Goal: Transaction & Acquisition: Purchase product/service

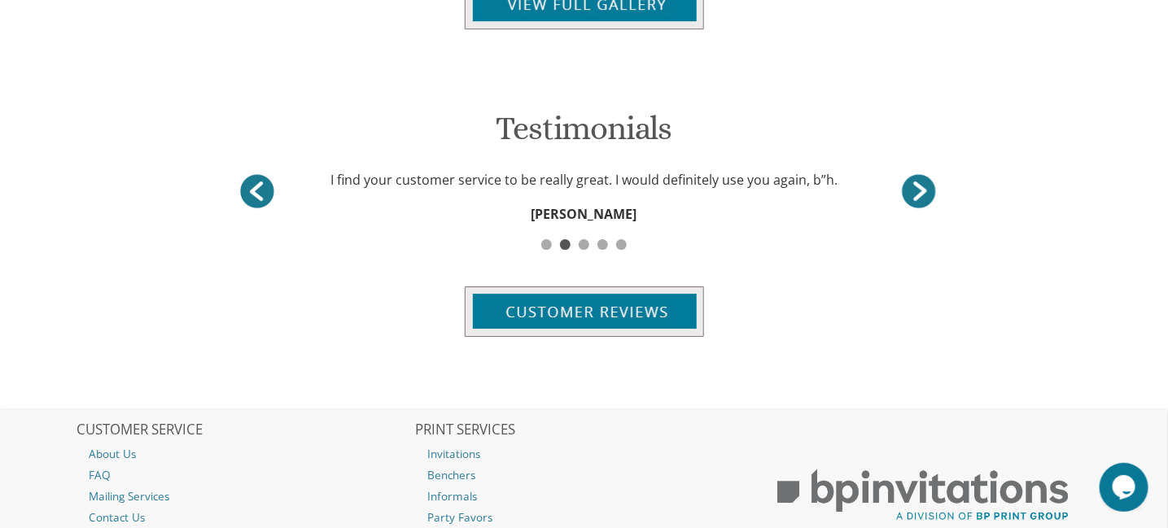
scroll to position [2182, 0]
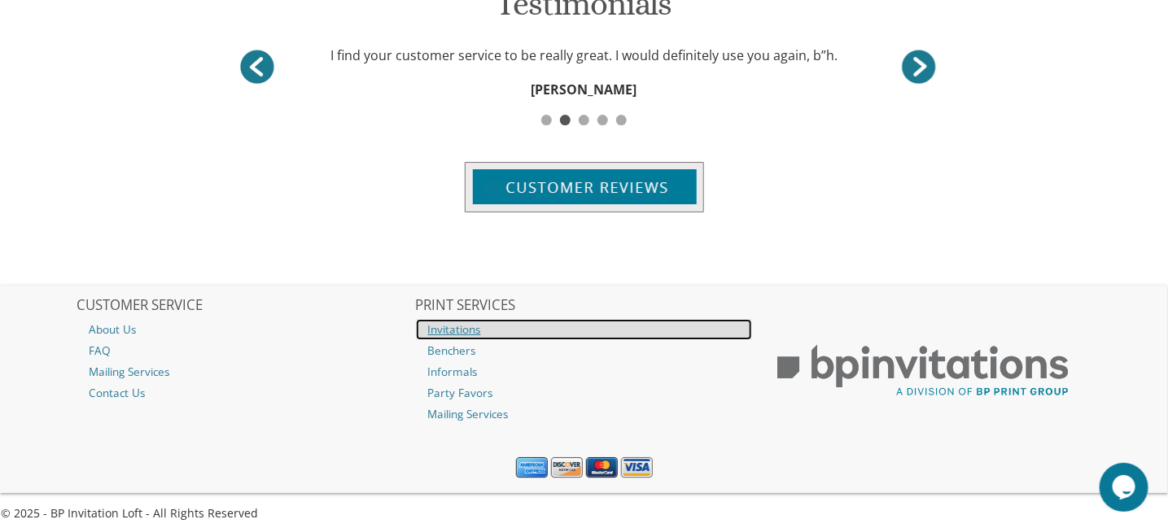
click at [451, 330] on link "Invitations" at bounding box center [584, 329] width 337 height 21
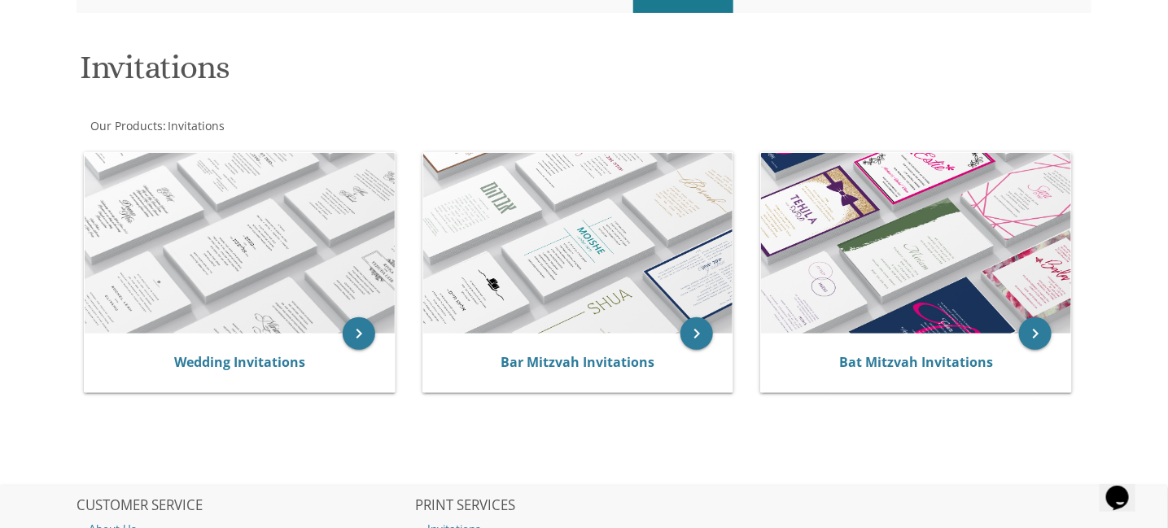
scroll to position [220, 0]
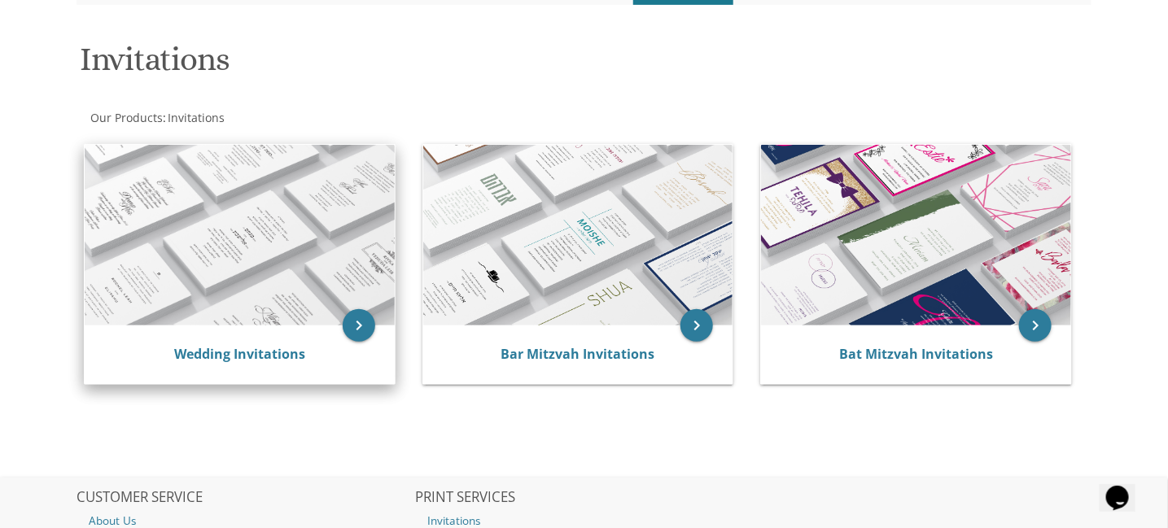
click at [215, 382] on div "Wedding Invitations" at bounding box center [240, 354] width 310 height 59
click at [240, 360] on link "Wedding Invitations" at bounding box center [239, 354] width 131 height 18
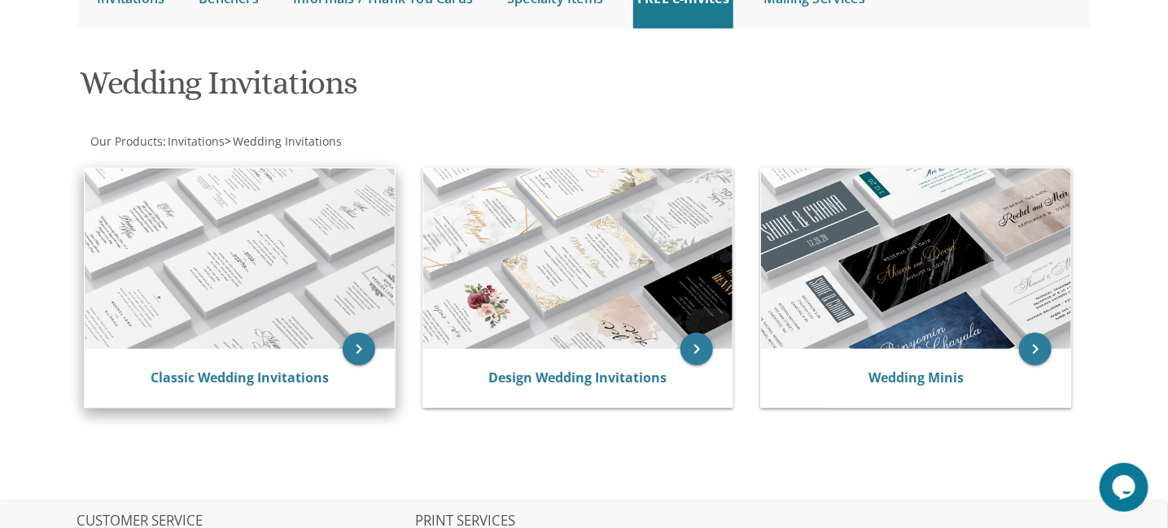
click at [206, 250] on img at bounding box center [240, 258] width 310 height 181
click at [339, 356] on div "Classic Wedding Invitations" at bounding box center [240, 378] width 310 height 59
click at [367, 348] on icon "keyboard_arrow_right" at bounding box center [359, 349] width 33 height 33
click at [282, 379] on link "Classic Wedding Invitations" at bounding box center [240, 378] width 178 height 18
click at [194, 376] on link "Classic Wedding Invitations" at bounding box center [240, 378] width 178 height 18
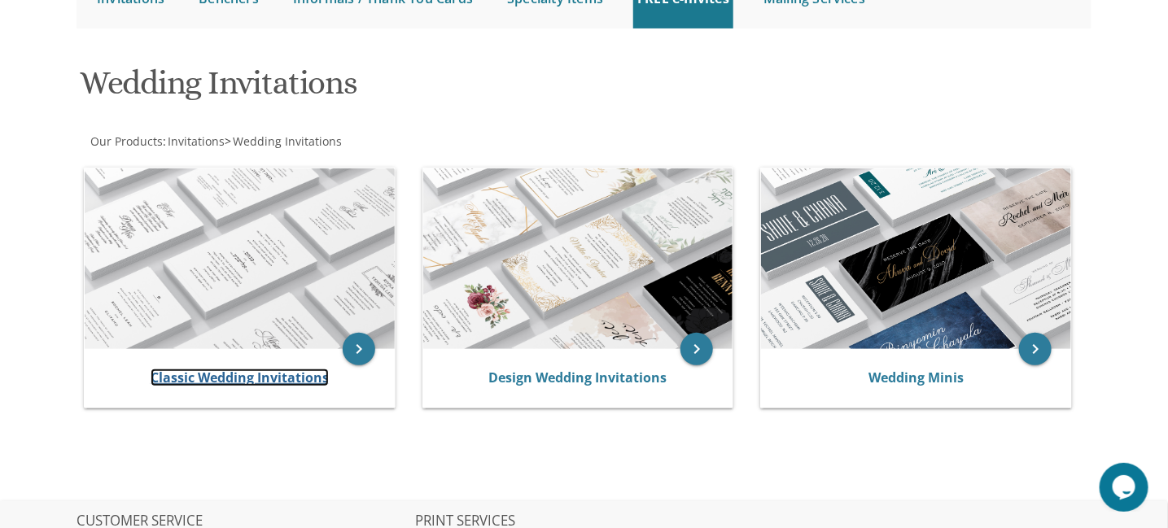
click at [267, 378] on link "Classic Wedding Invitations" at bounding box center [240, 378] width 178 height 18
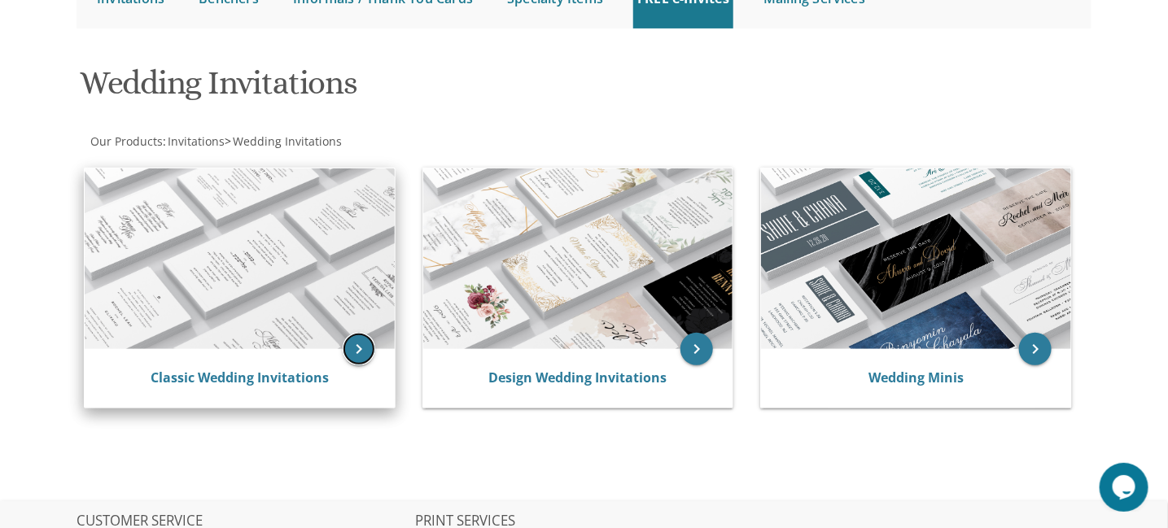
click at [368, 353] on icon "keyboard_arrow_right" at bounding box center [359, 349] width 33 height 33
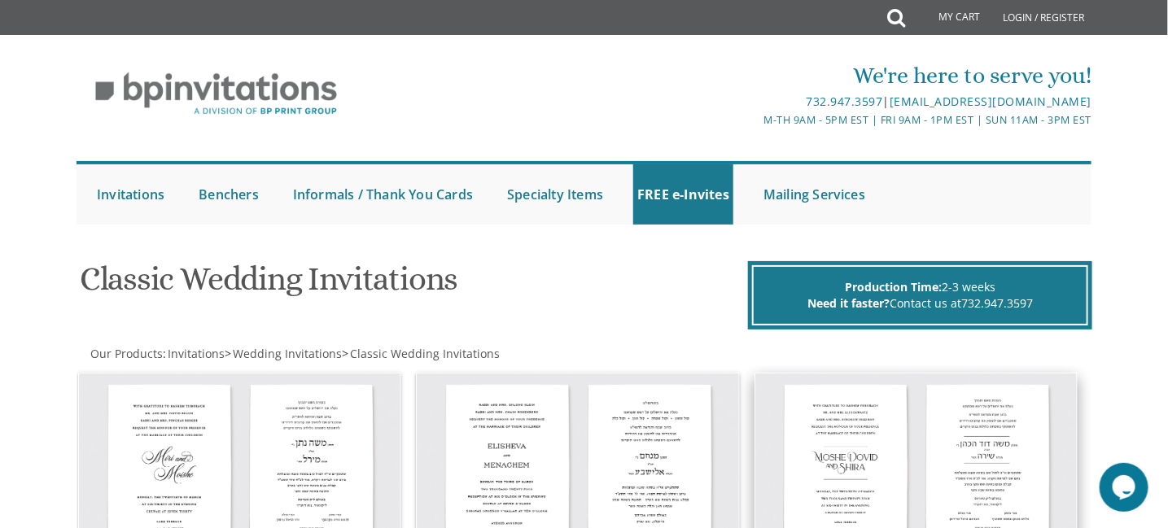
click at [898, 432] on img at bounding box center [916, 479] width 322 height 212
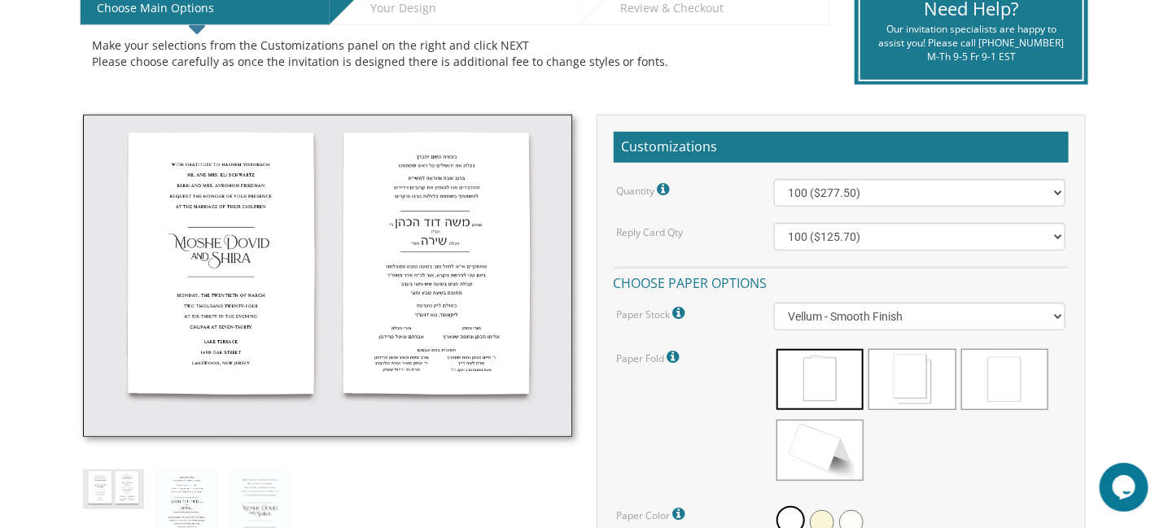
scroll to position [373, 0]
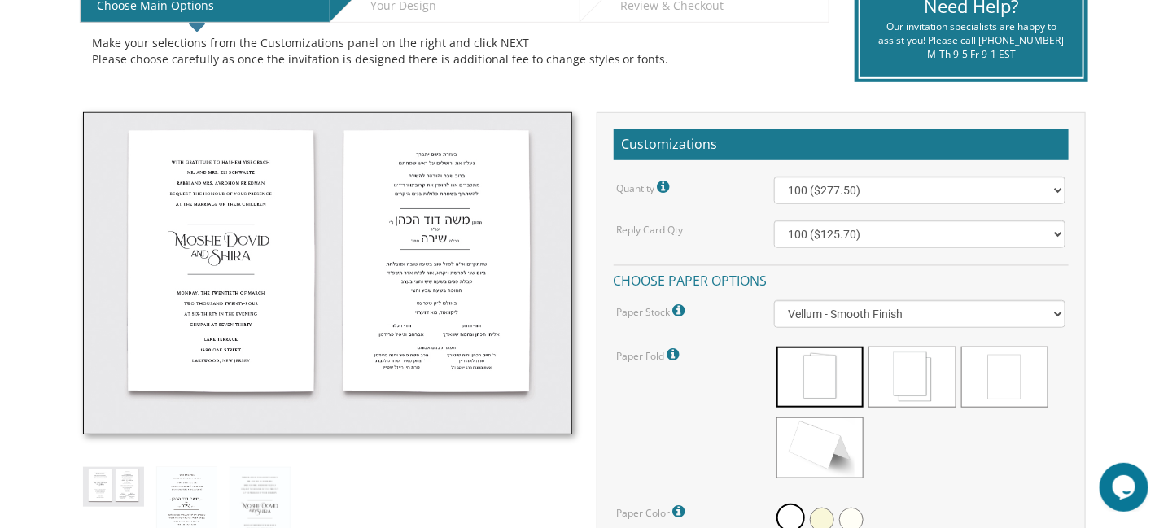
drag, startPoint x: 1176, startPoint y: 82, endPoint x: 1155, endPoint y: 163, distance: 83.3
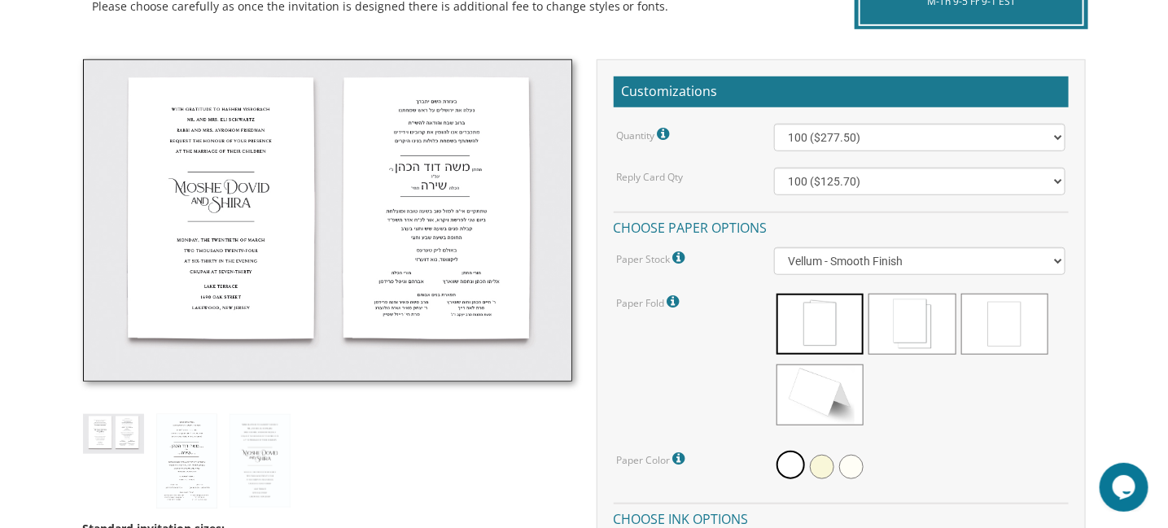
scroll to position [431, 0]
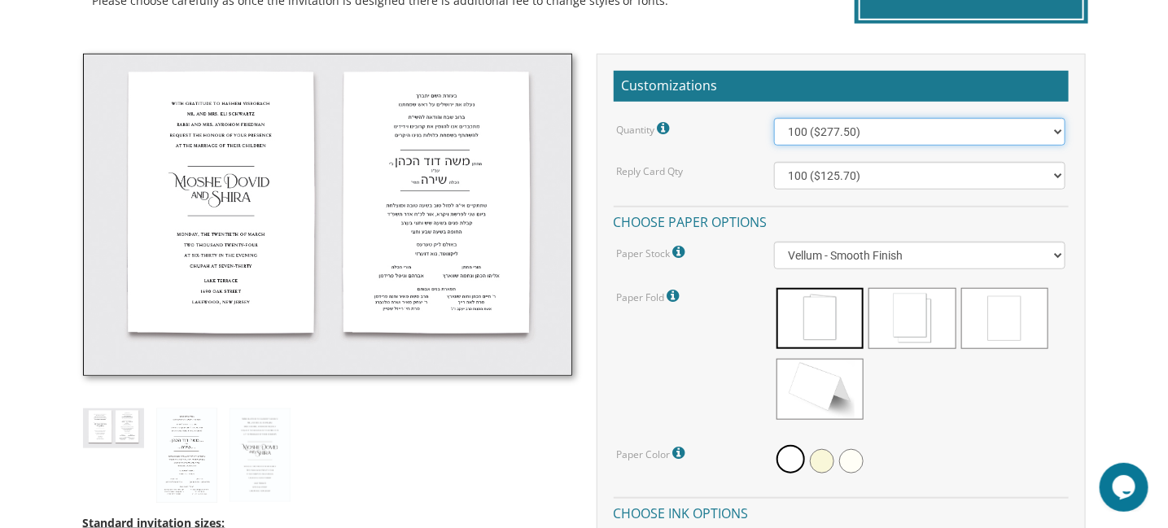
click at [1056, 131] on select "100 ($277.50) 200 ($330.45) 300 ($380.65) 400 ($432.70) 500 ($482.10) 600 ($534…" at bounding box center [919, 132] width 291 height 28
select select "900"
click at [774, 118] on select "100 ($277.50) 200 ($330.45) 300 ($380.65) 400 ($432.70) 500 ($482.10) 600 ($534…" at bounding box center [919, 132] width 291 height 28
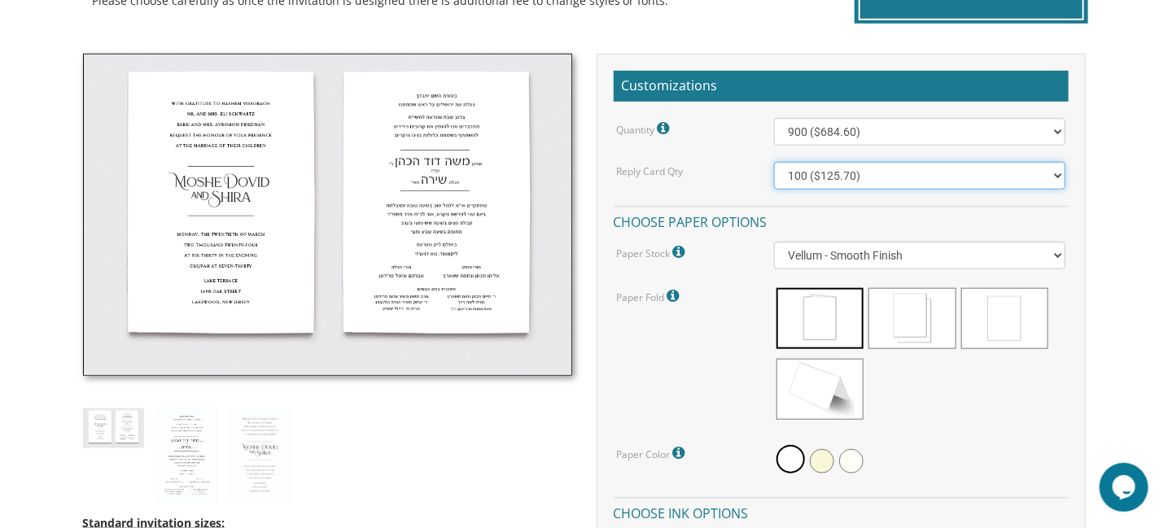
click at [870, 172] on select "100 ($125.70) 200 ($150.60) 300 ($177.95) 400 ($270.70) 500 ($225.30) 600 ($249…" at bounding box center [919, 176] width 291 height 28
select select "500"
click at [774, 162] on select "100 ($125.70) 200 ($150.60) 300 ($177.95) 400 ($270.70) 500 ($225.30) 600 ($249…" at bounding box center [919, 176] width 291 height 28
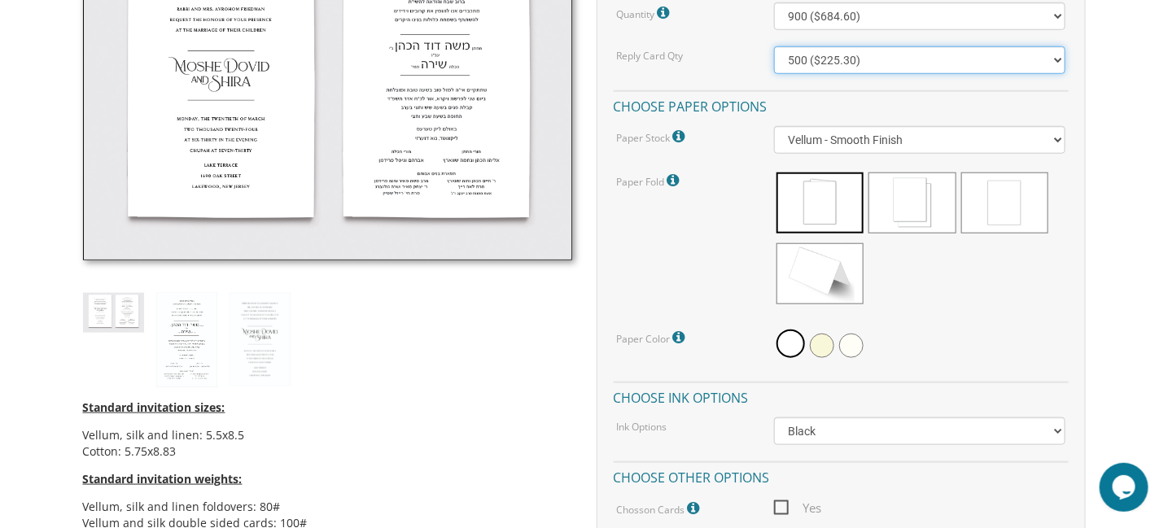
scroll to position [553, 0]
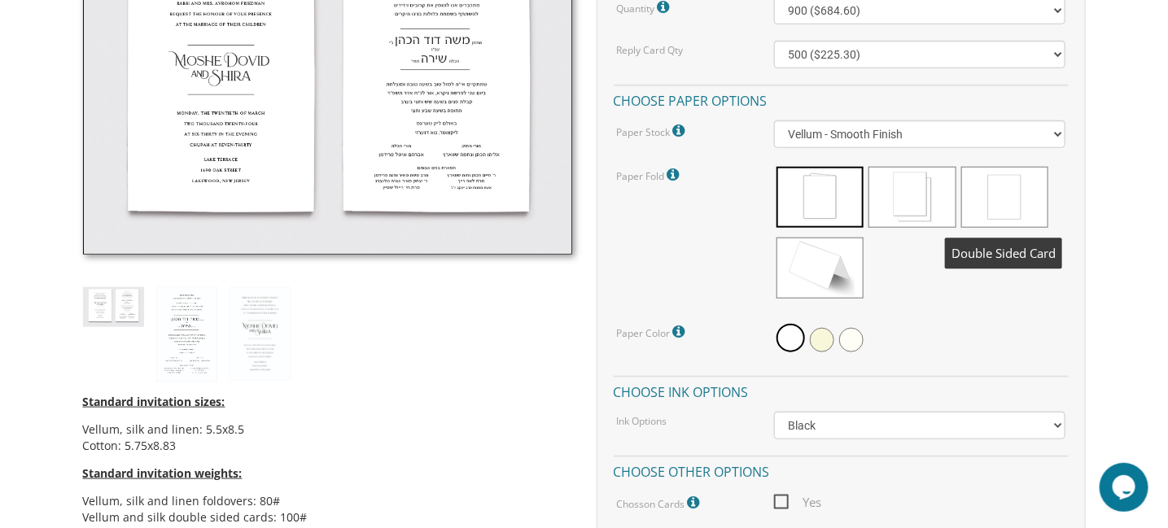
click at [1045, 181] on span at bounding box center [1004, 197] width 87 height 61
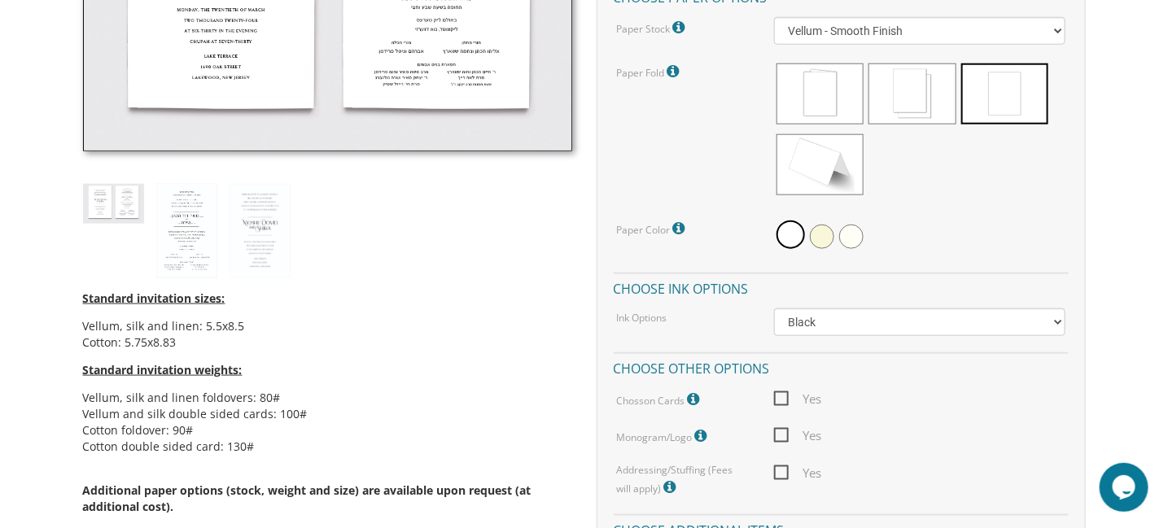
scroll to position [708, 0]
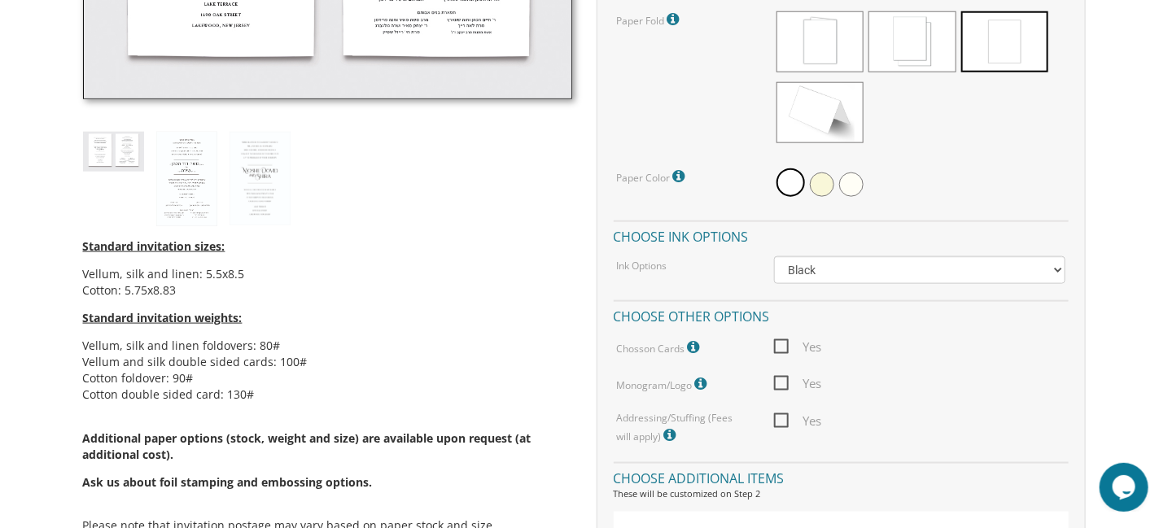
click at [775, 344] on span "Yes" at bounding box center [797, 347] width 47 height 20
click at [775, 344] on input "Yes" at bounding box center [779, 345] width 11 height 11
checkbox input "true"
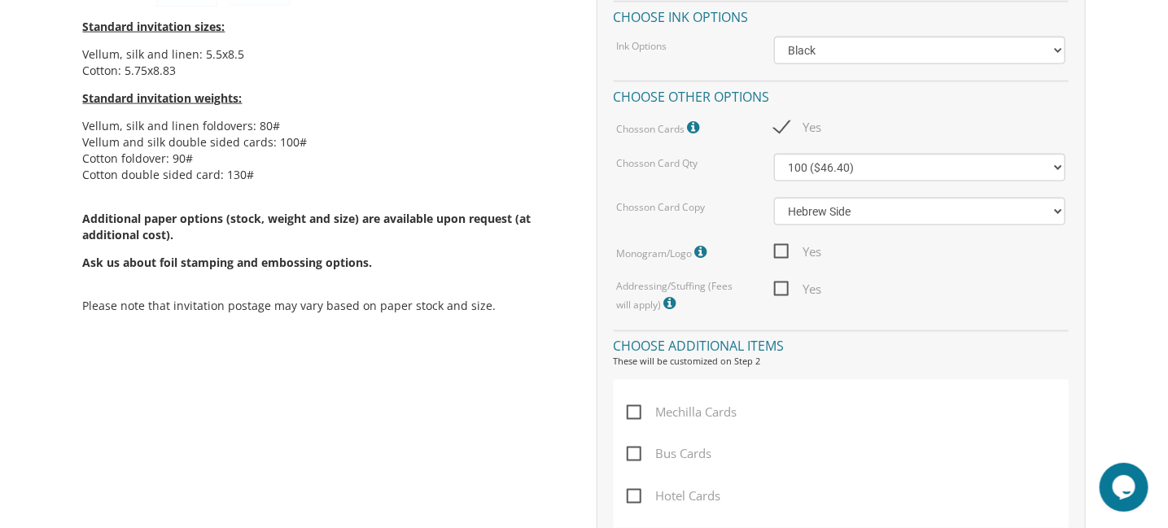
scroll to position [972, 0]
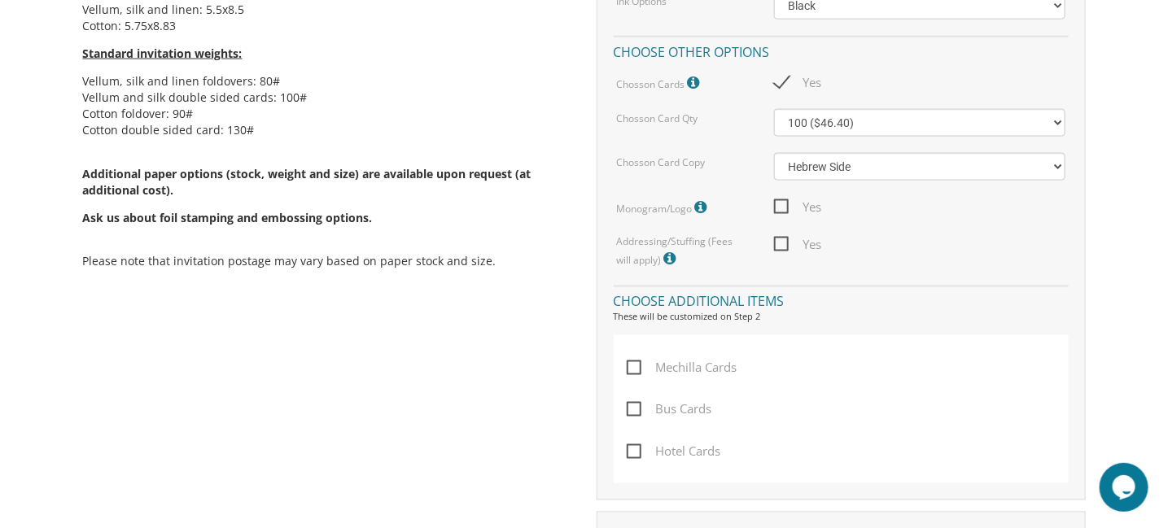
click at [663, 254] on icon at bounding box center [671, 258] width 16 height 15
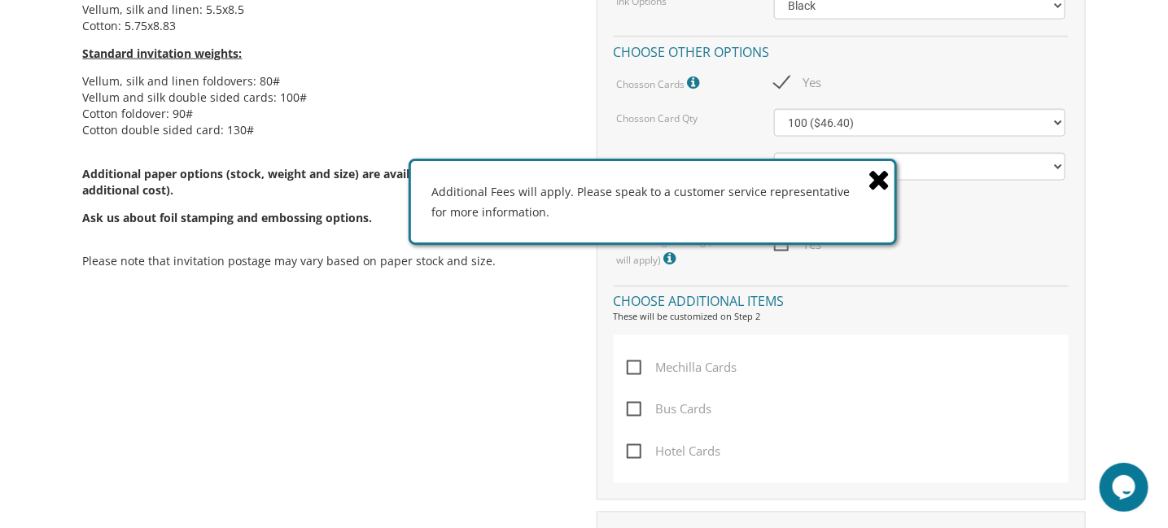
click at [884, 171] on icon at bounding box center [878, 179] width 23 height 28
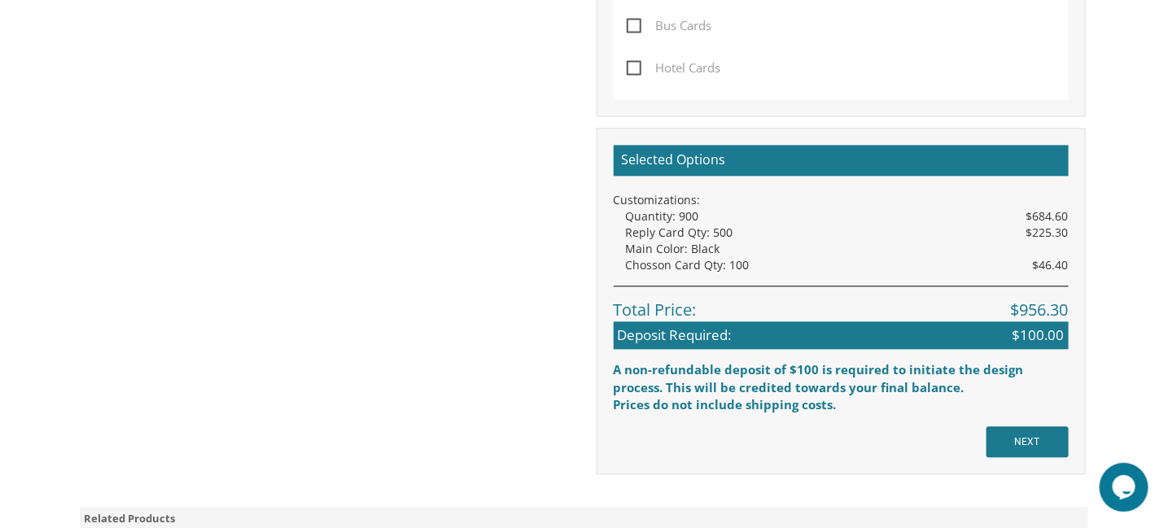
scroll to position [1377, 0]
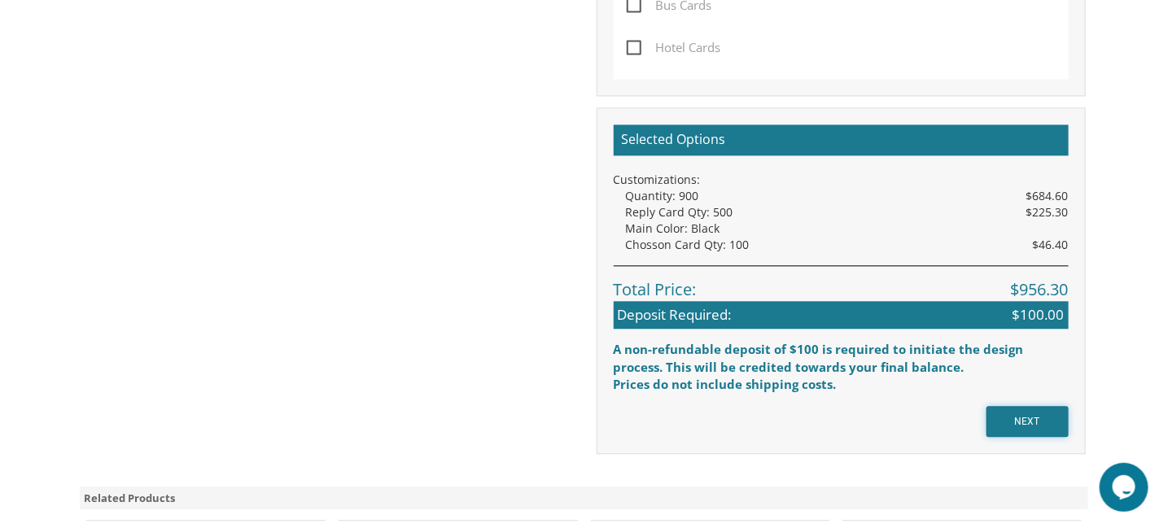
click at [1006, 425] on input "NEXT" at bounding box center [1027, 421] width 82 height 31
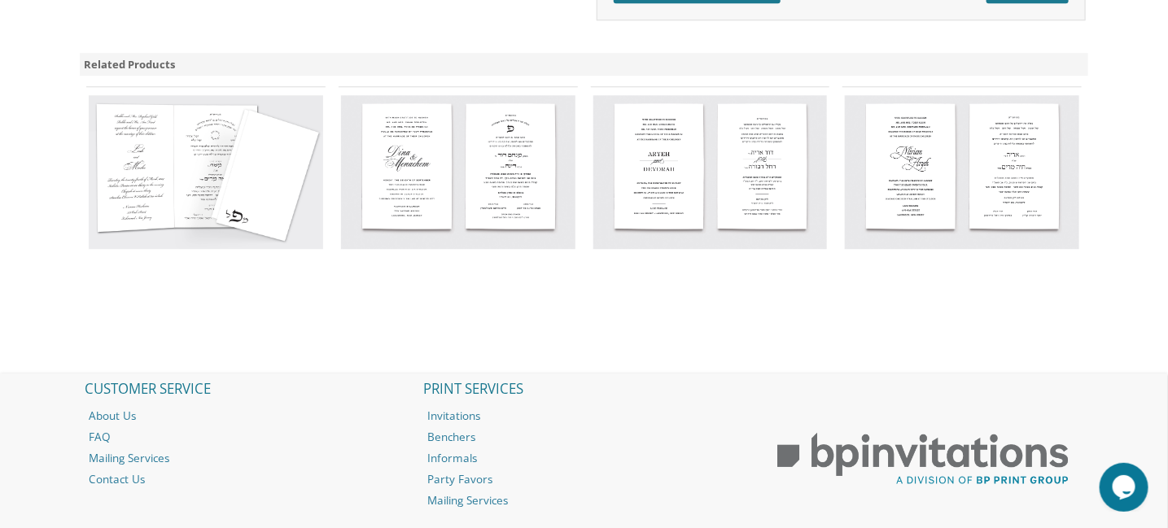
scroll to position [1848, 0]
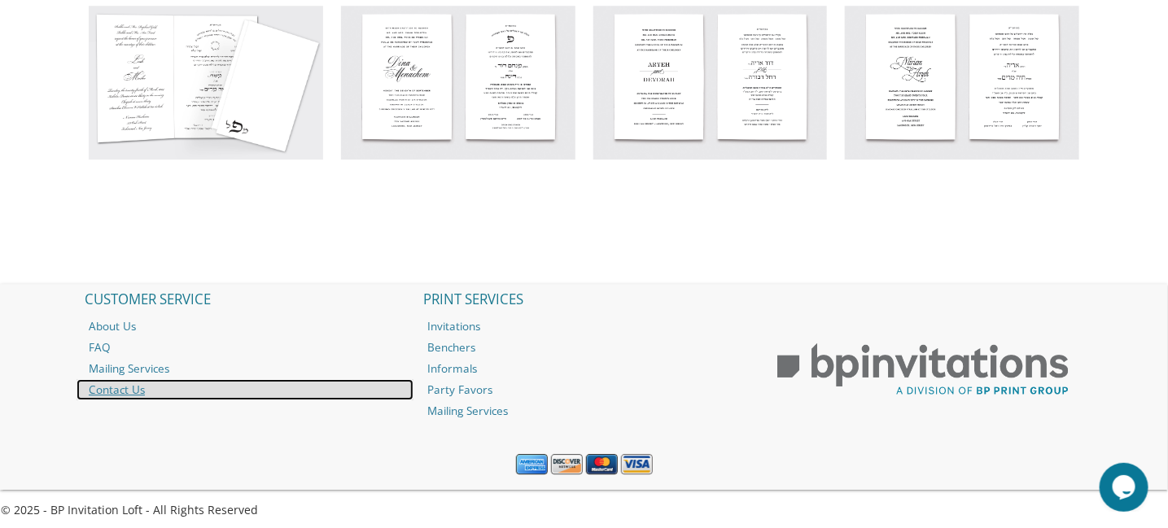
click at [124, 385] on link "Contact Us" at bounding box center [244, 389] width 337 height 21
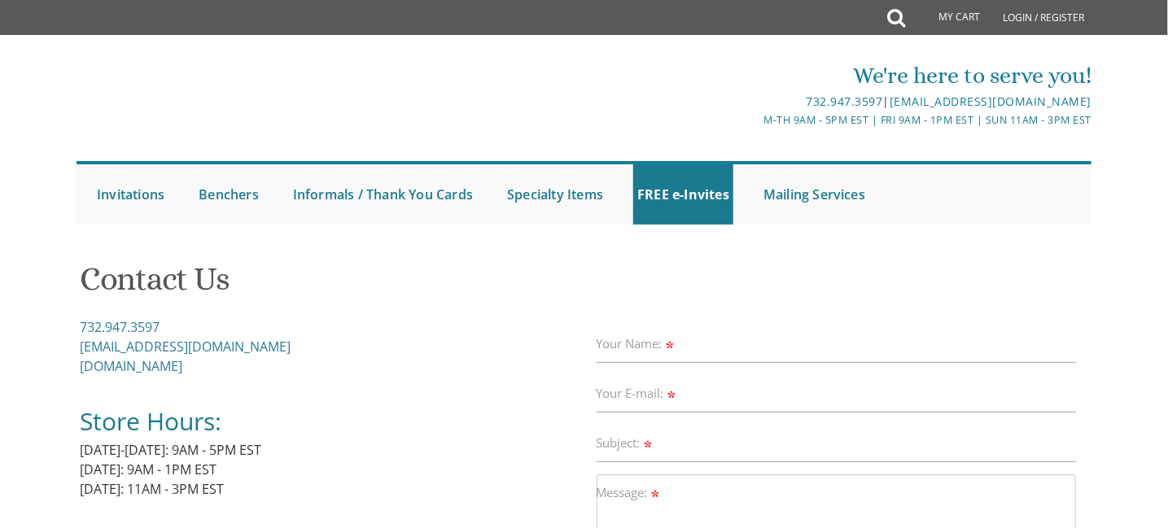
click at [666, 347] on img at bounding box center [669, 345] width 7 height 7
click at [666, 347] on input "Your Name:" at bounding box center [836, 343] width 480 height 37
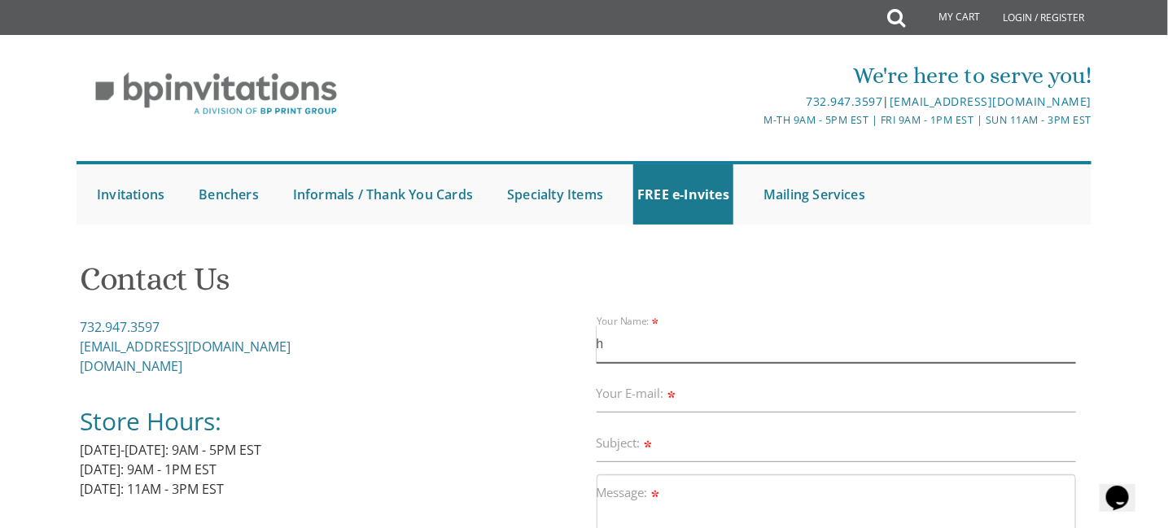
click at [666, 347] on input "h" at bounding box center [836, 343] width 480 height 37
type input "Hadassah Kutoff"
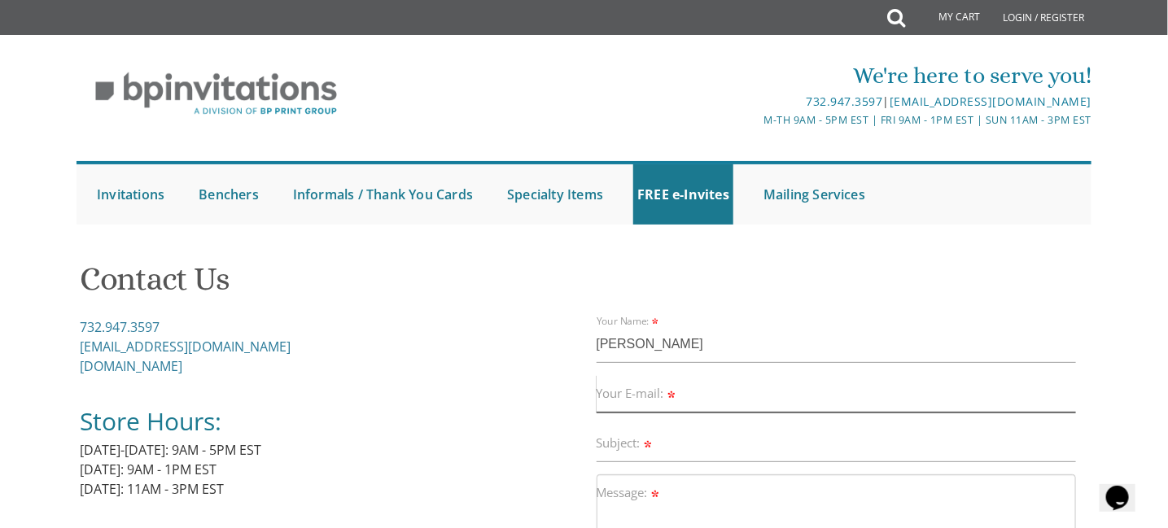
type input "noamdask@gmail.com"
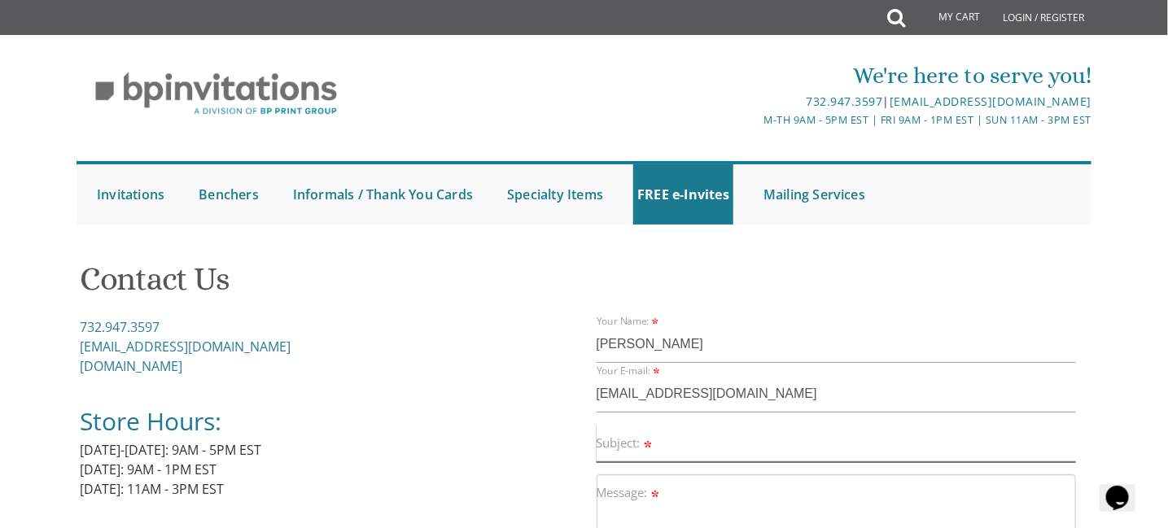
click at [684, 458] on input "Subject:" at bounding box center [836, 443] width 480 height 37
type input "wedding invitation template"
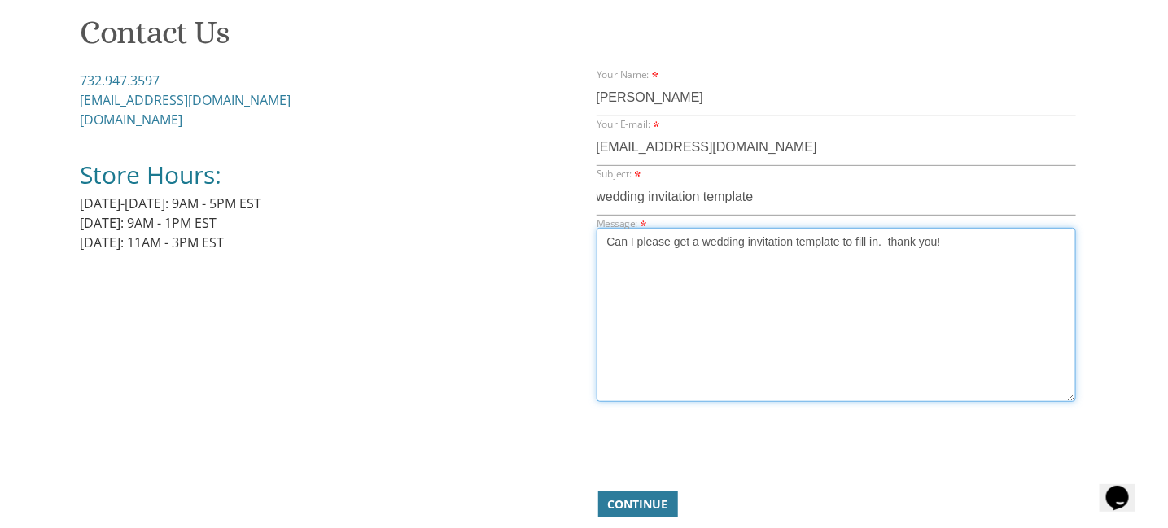
scroll to position [256, 0]
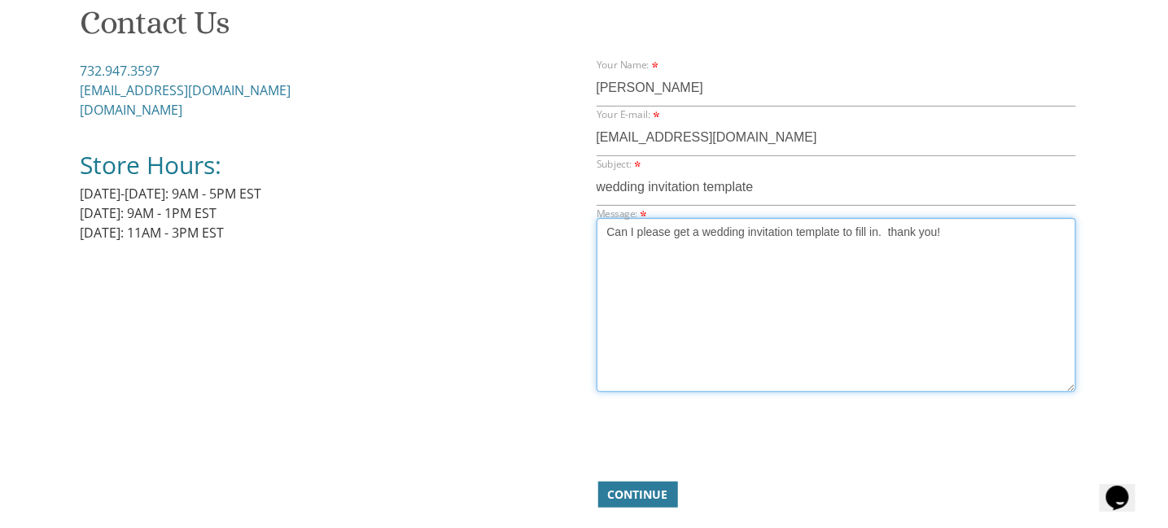
type textarea "Can I please get a wedding invitation template to fill in. thank you!"
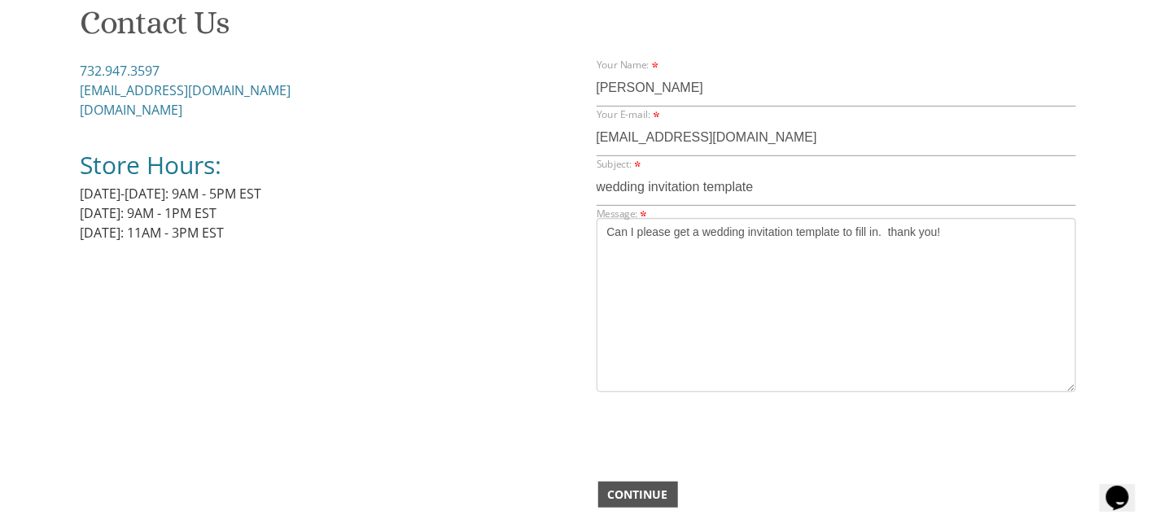
click at [628, 483] on button "Continue" at bounding box center [638, 495] width 80 height 26
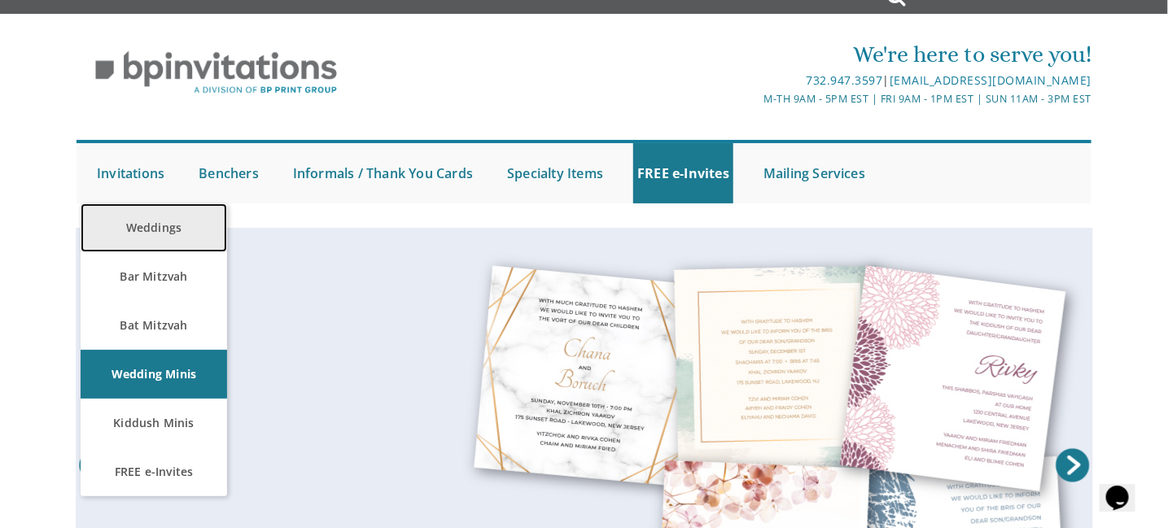
click at [149, 221] on link "Weddings" at bounding box center [154, 227] width 146 height 49
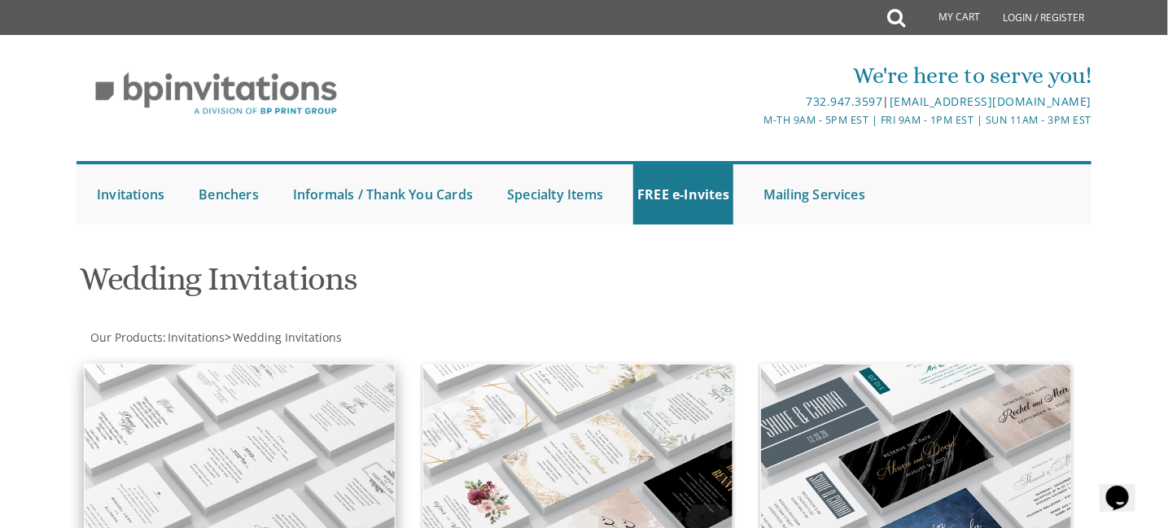
click at [168, 449] on img at bounding box center [240, 455] width 310 height 181
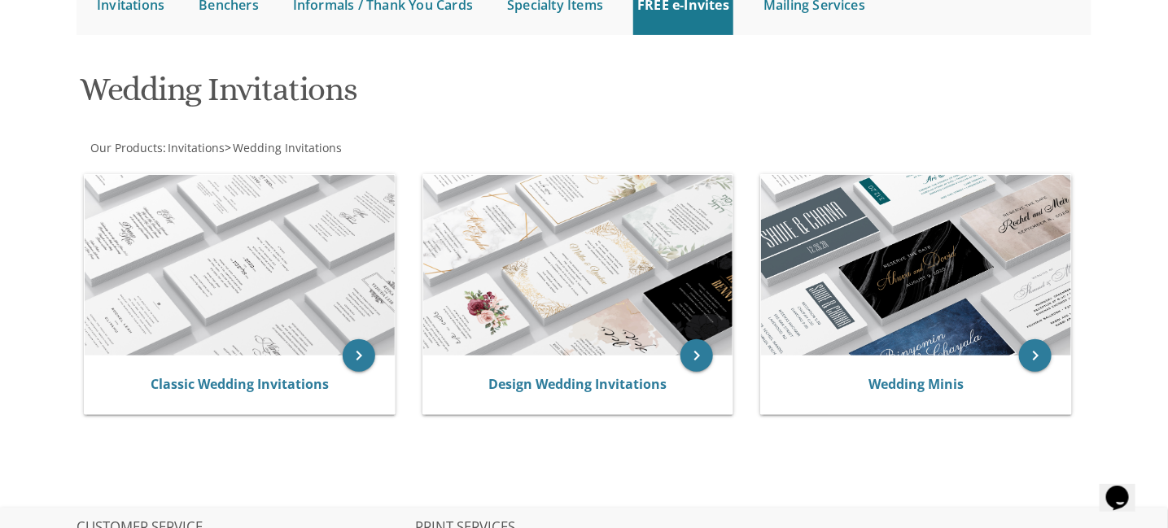
scroll to position [192, 0]
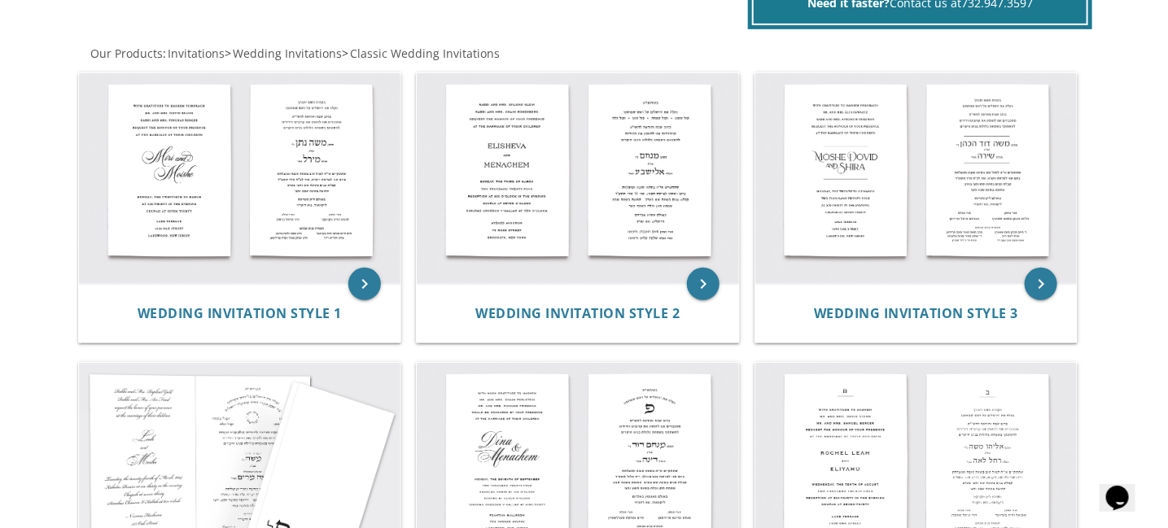
scroll to position [303, 0]
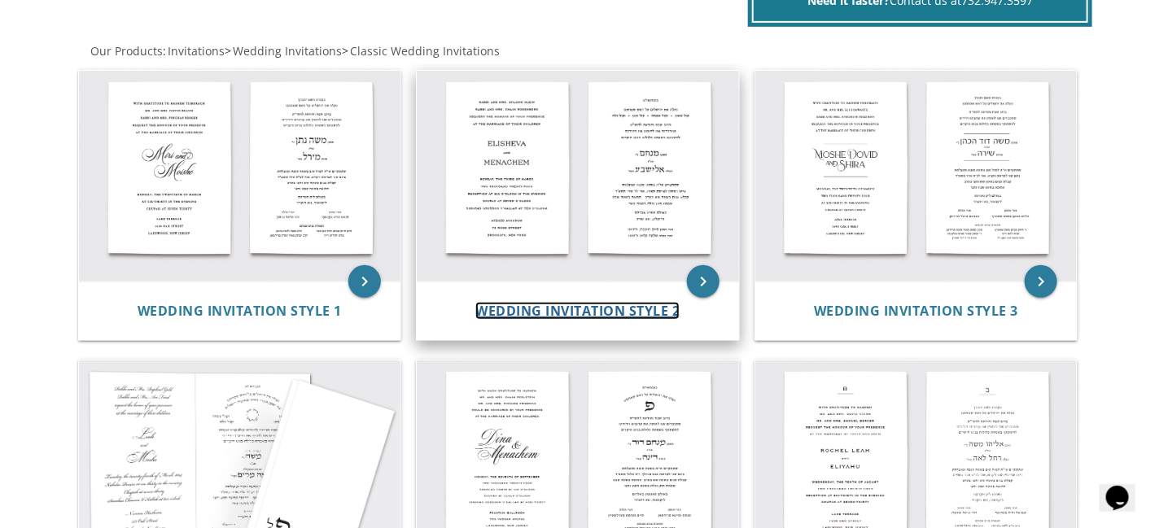
click at [531, 309] on span "Wedding Invitation Style 2" at bounding box center [577, 311] width 204 height 18
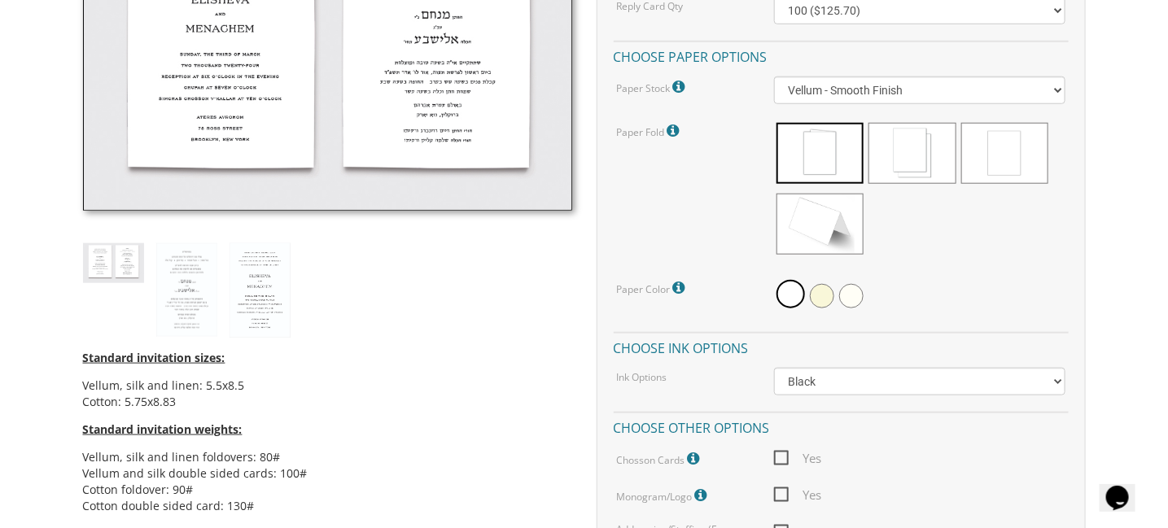
drag, startPoint x: 1174, startPoint y: 28, endPoint x: 1164, endPoint y: 164, distance: 136.2
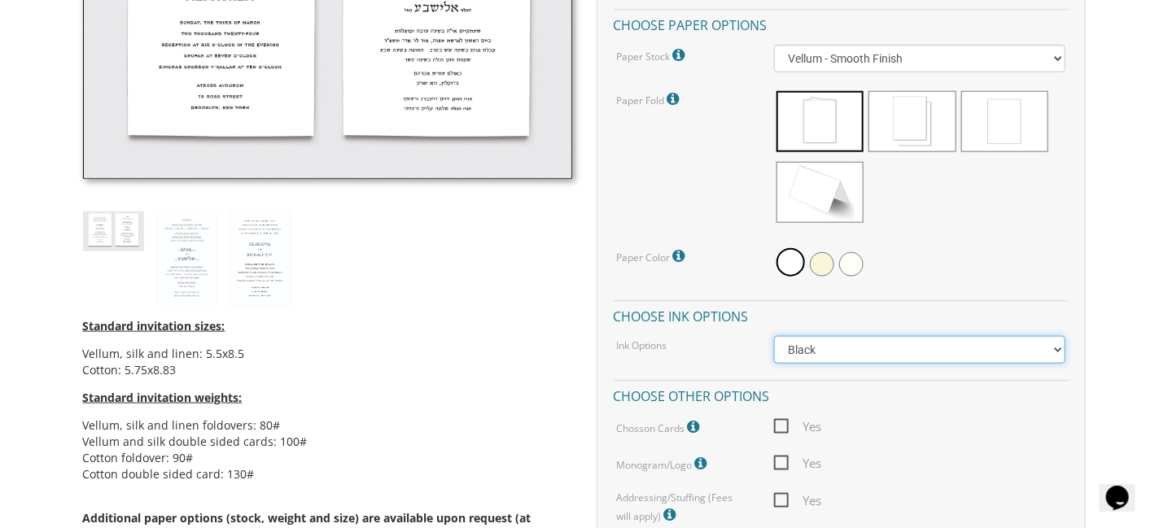
click at [1059, 348] on select "Black Colored Ink ($65.00) Black + One Color ($211.00) Two Colors ($265.00)" at bounding box center [919, 350] width 291 height 28
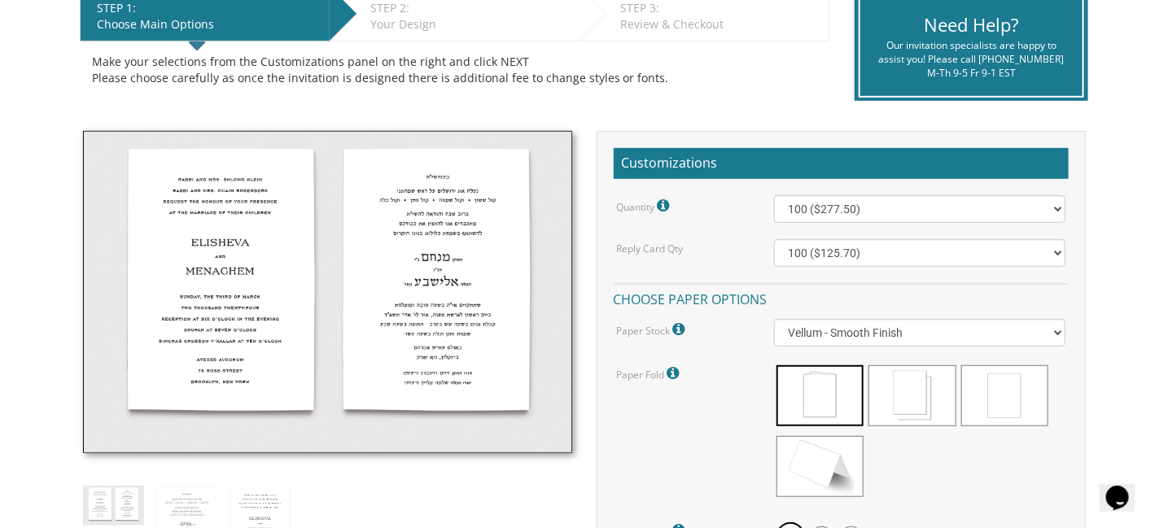
scroll to position [296, 0]
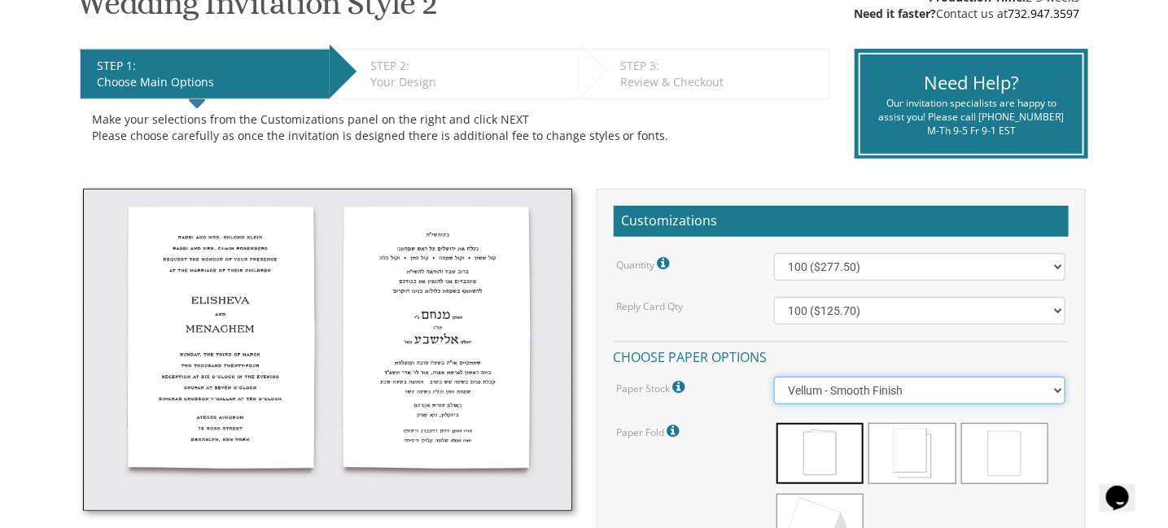
click at [894, 389] on select "Vellum - Smooth Finish Linen - Subtle Embossed Crosshatch Texture Silk - Soft, …" at bounding box center [919, 391] width 291 height 28
click at [774, 377] on select "Vellum - Smooth Finish Linen - Subtle Embossed Crosshatch Texture Silk - Soft, …" at bounding box center [919, 391] width 291 height 28
click at [1057, 390] on select "Vellum - Smooth Finish Linen - Subtle Embossed Crosshatch Texture Silk - Soft, …" at bounding box center [919, 391] width 291 height 28
select select "Silk"
click at [774, 377] on select "Vellum - Smooth Finish Linen - Subtle Embossed Crosshatch Texture Silk - Soft, …" at bounding box center [919, 391] width 291 height 28
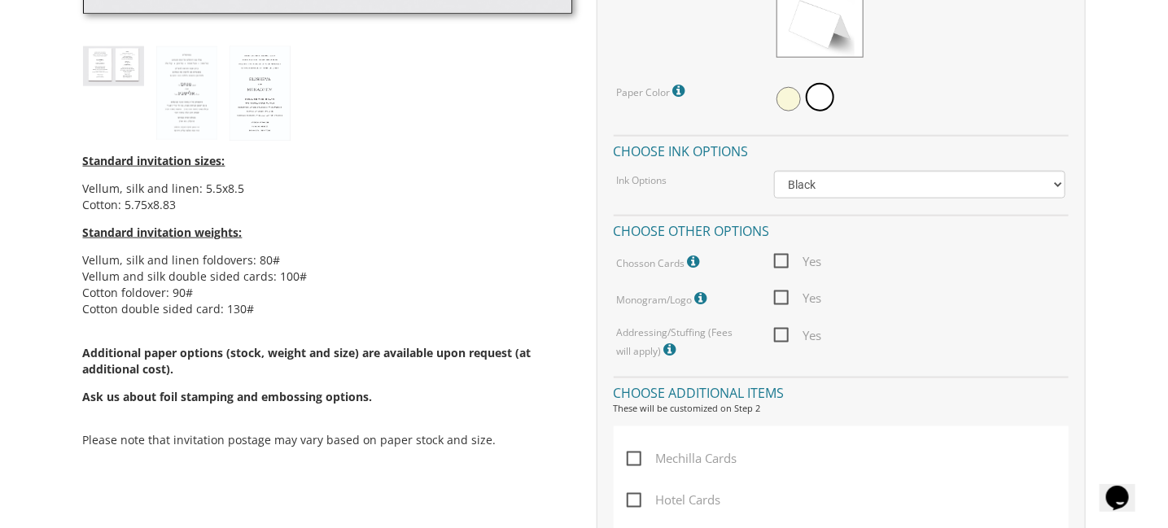
scroll to position [793, 0]
click at [796, 103] on span at bounding box center [788, 100] width 24 height 24
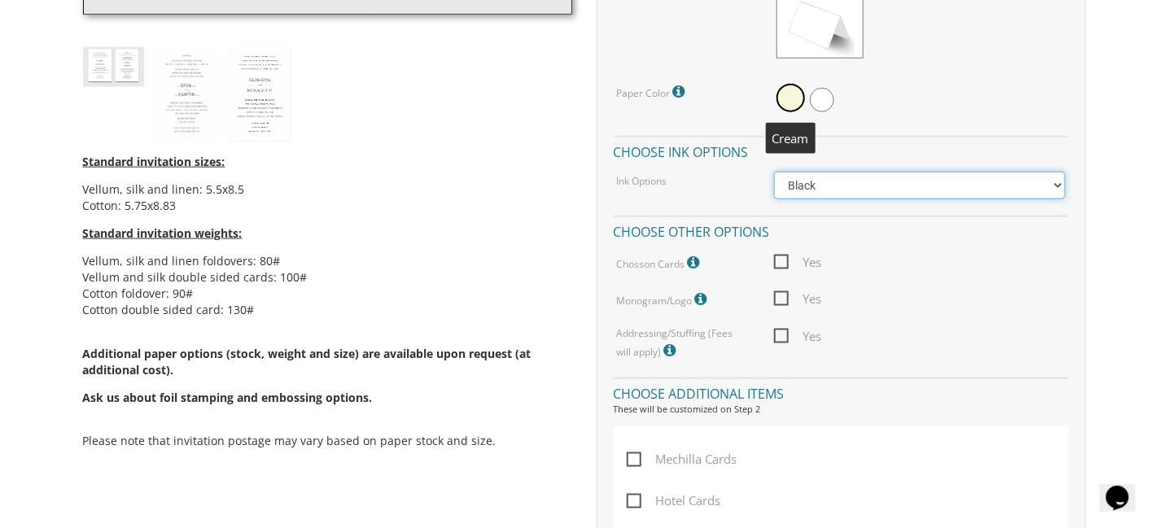
click at [1060, 177] on select "Black Colored Ink ($65.00) Black + One Color ($211.00) Two Colors ($265.00)" at bounding box center [919, 186] width 291 height 28
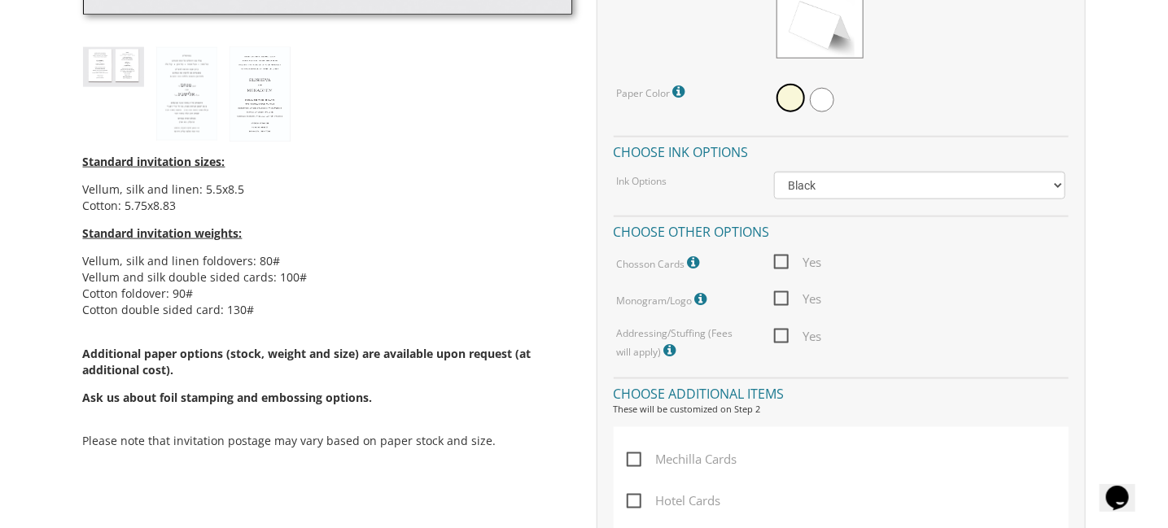
click at [890, 291] on div "Yes" at bounding box center [920, 299] width 316 height 20
click at [1021, 175] on select "Black Colored Ink ($65.00) Black + One Color ($211.00) Two Colors ($265.00)" at bounding box center [919, 186] width 291 height 28
select select "Two Colors"
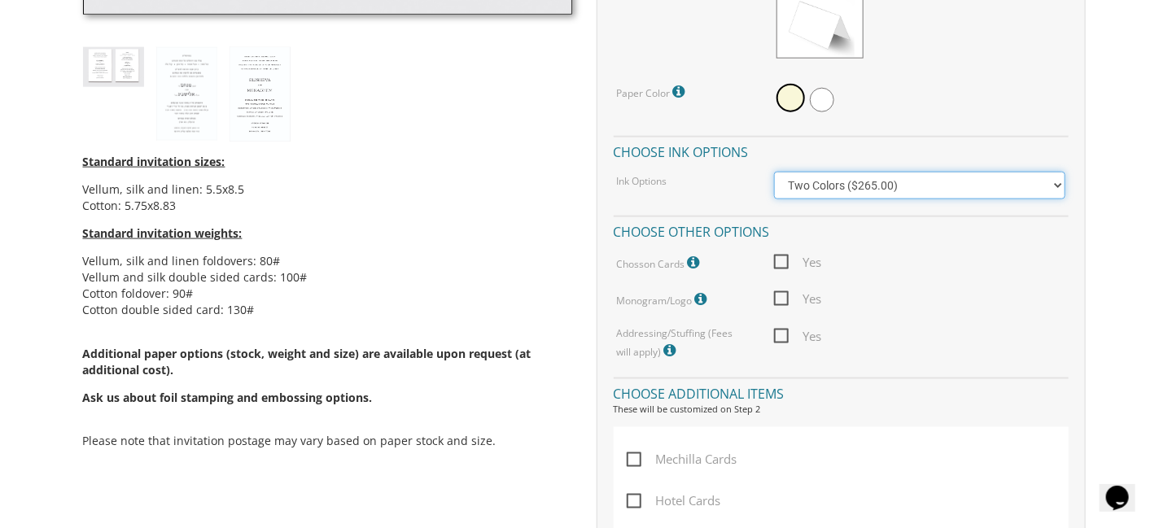
click at [774, 172] on select "Black Colored Ink ($65.00) Black + One Color ($211.00) Two Colors ($265.00)" at bounding box center [919, 186] width 291 height 28
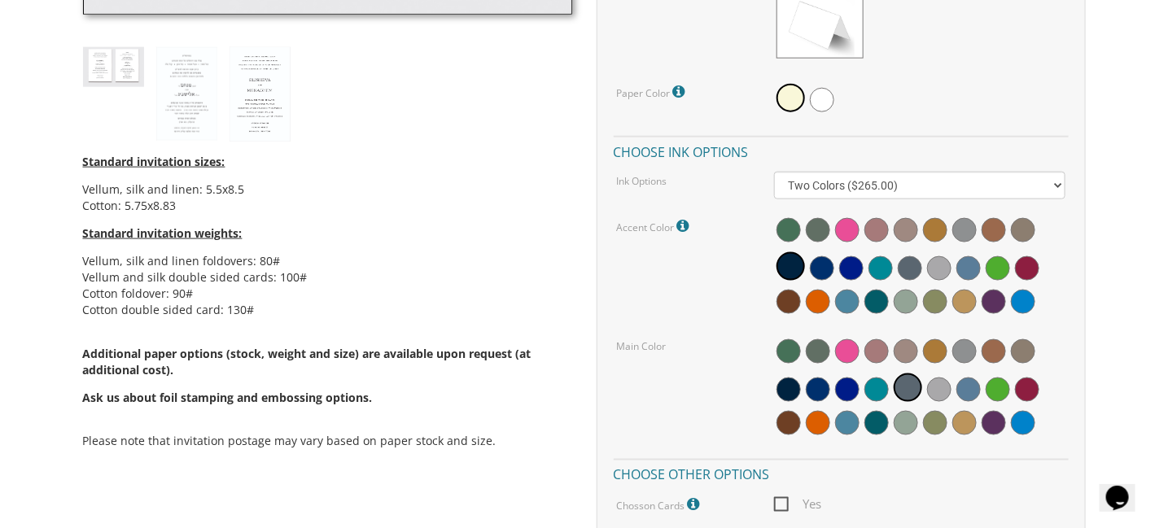
click at [843, 221] on span at bounding box center [847, 230] width 24 height 24
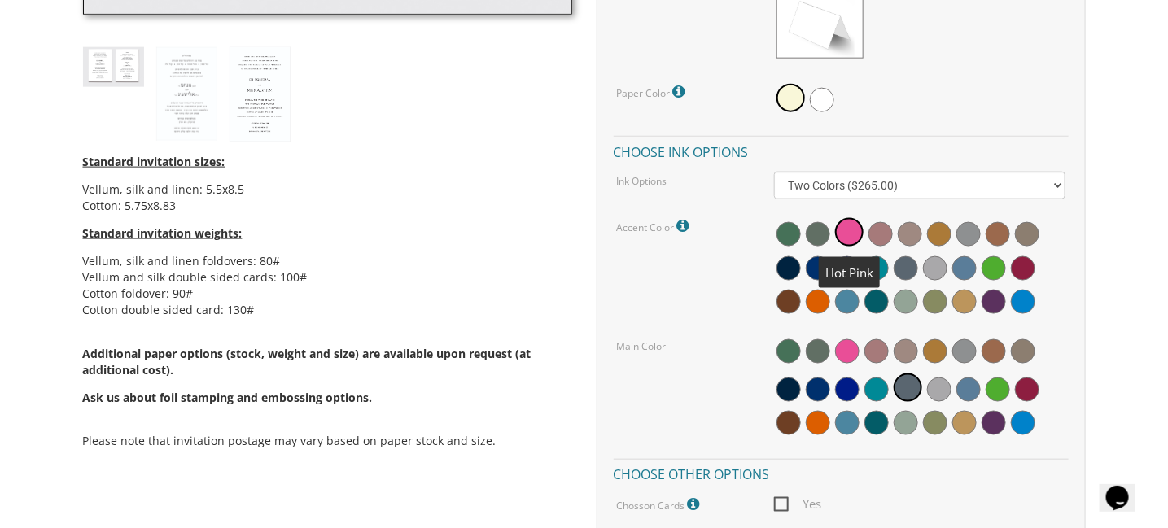
click at [1000, 391] on span at bounding box center [997, 390] width 24 height 24
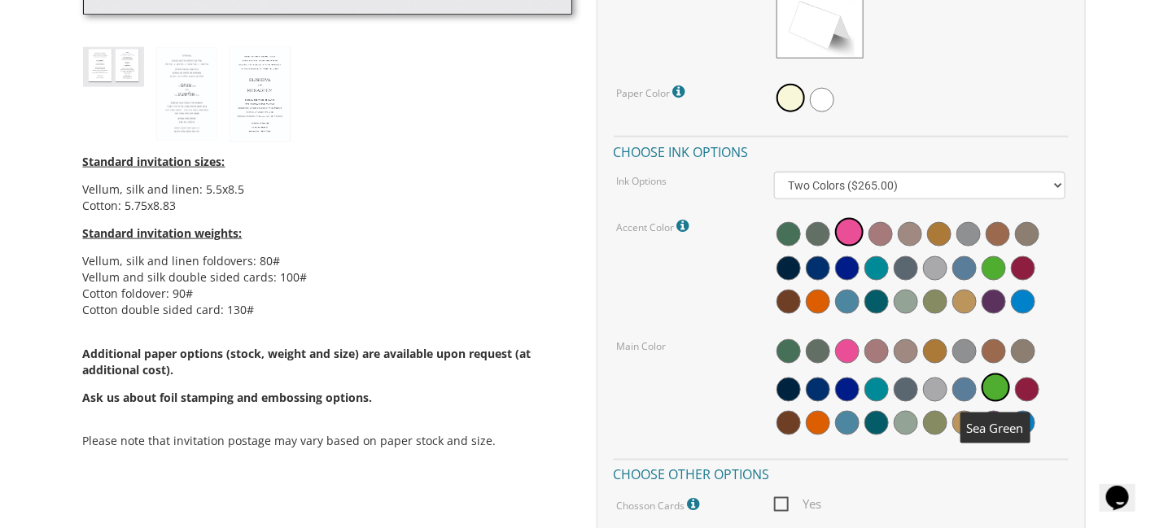
click at [882, 390] on span at bounding box center [876, 390] width 24 height 24
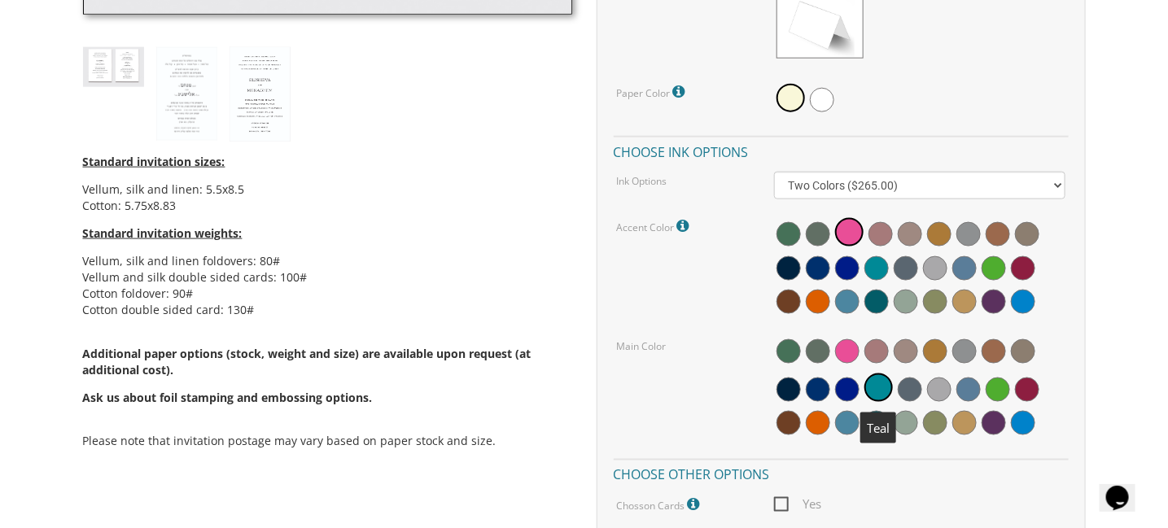
click at [881, 425] on span at bounding box center [876, 423] width 24 height 24
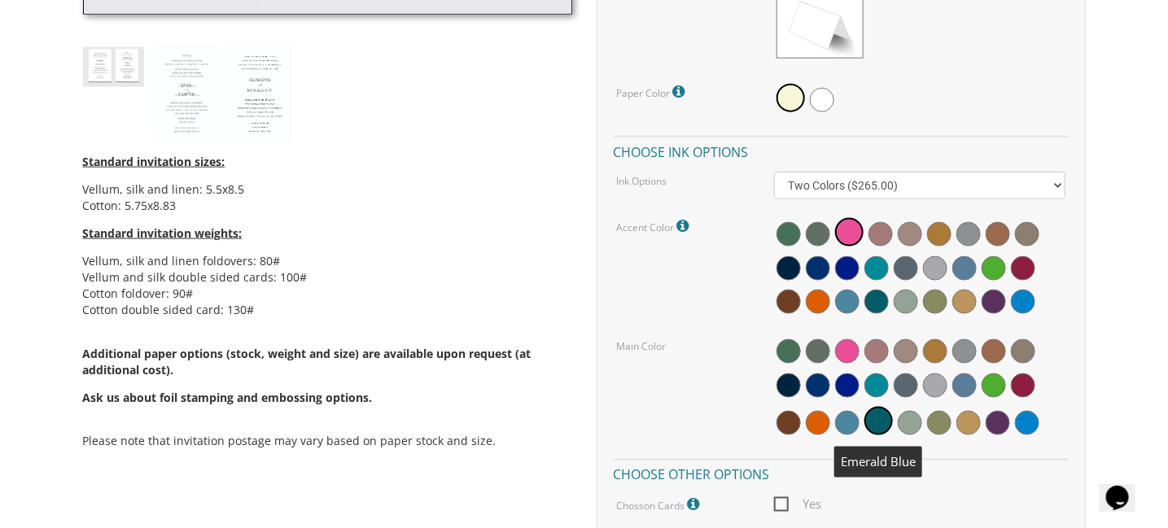
click at [853, 418] on span at bounding box center [847, 423] width 24 height 24
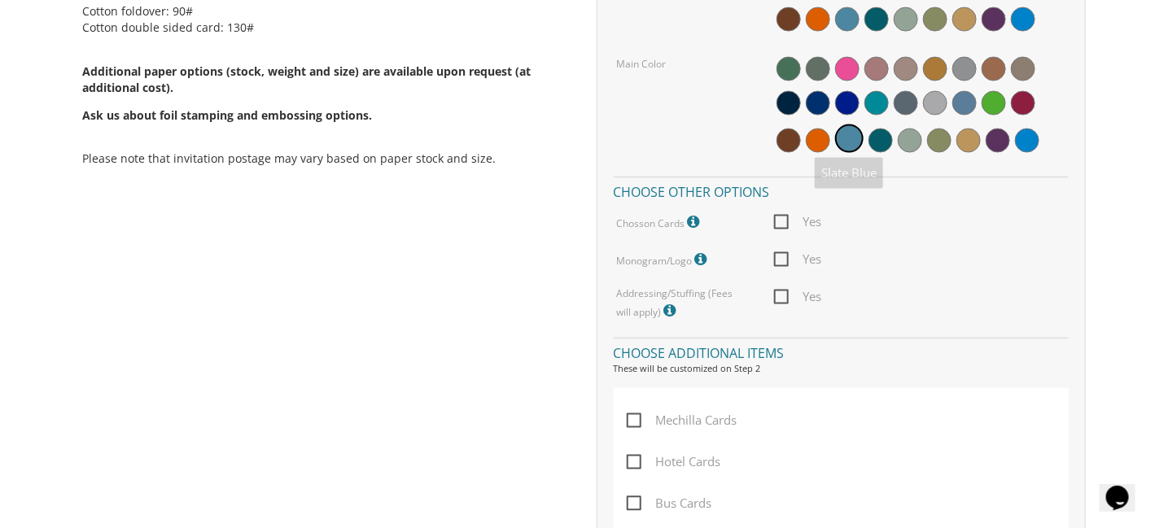
scroll to position [1088, 0]
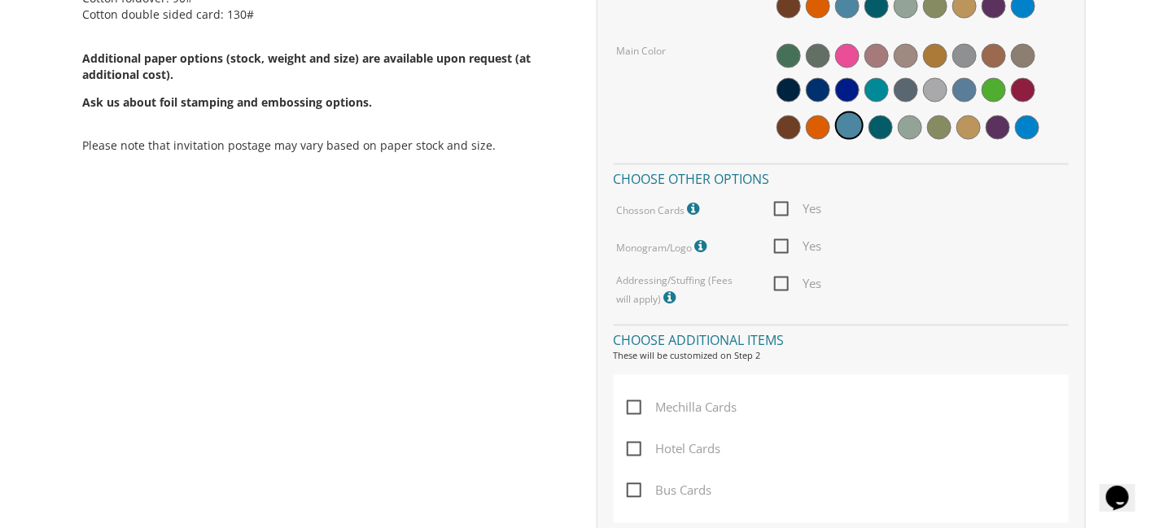
click at [786, 209] on span "Yes" at bounding box center [797, 209] width 47 height 20
click at [784, 209] on input "Yes" at bounding box center [779, 208] width 11 height 11
checkbox input "true"
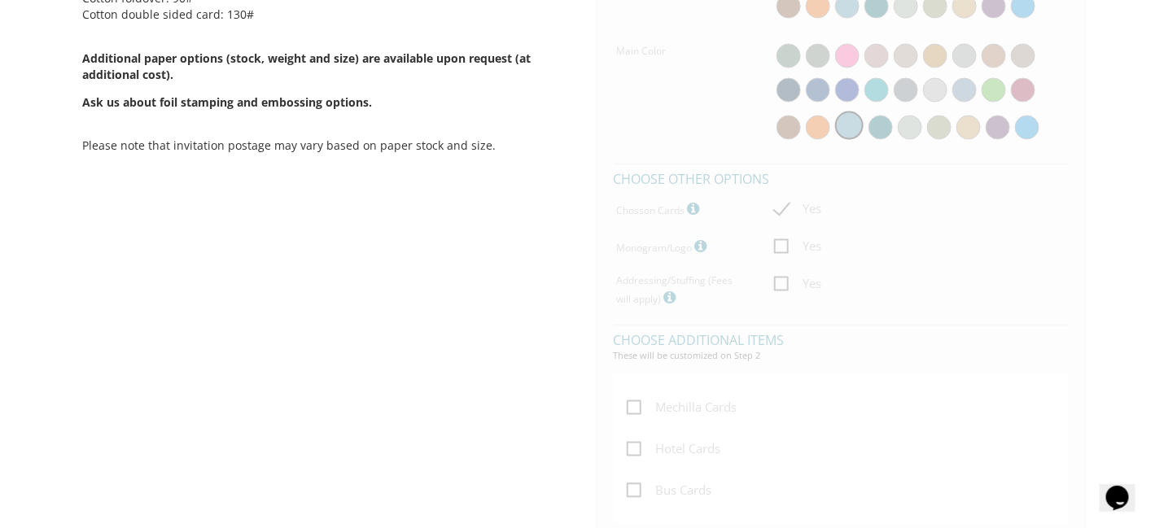
click at [781, 250] on span "Yes" at bounding box center [797, 247] width 47 height 20
click at [781, 250] on input "Yes" at bounding box center [779, 245] width 11 height 11
checkbox input "true"
click at [781, 373] on span "Yes" at bounding box center [797, 375] width 47 height 20
click at [781, 373] on input "Yes" at bounding box center [779, 373] width 11 height 11
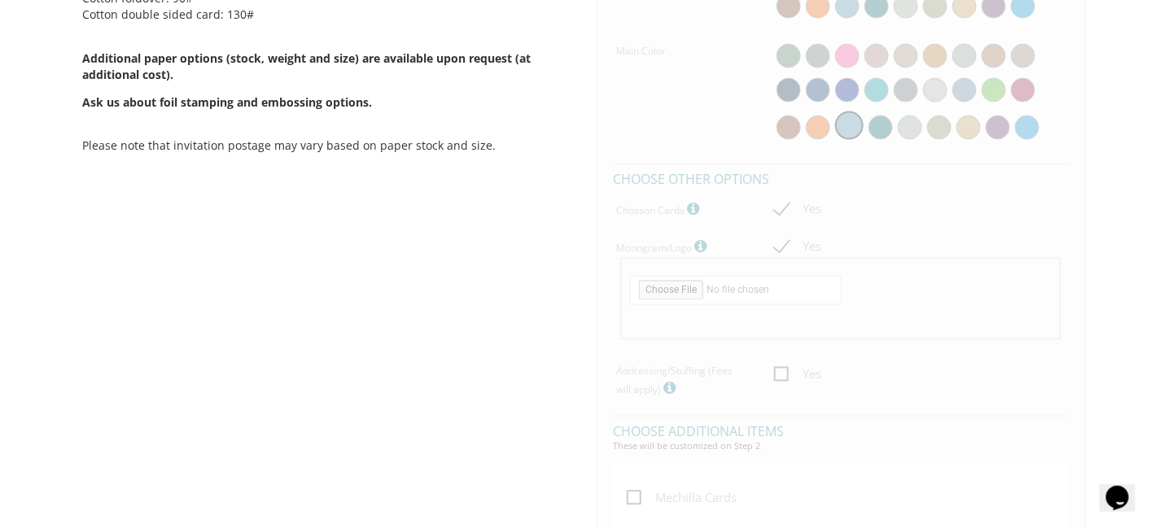
checkbox input "true"
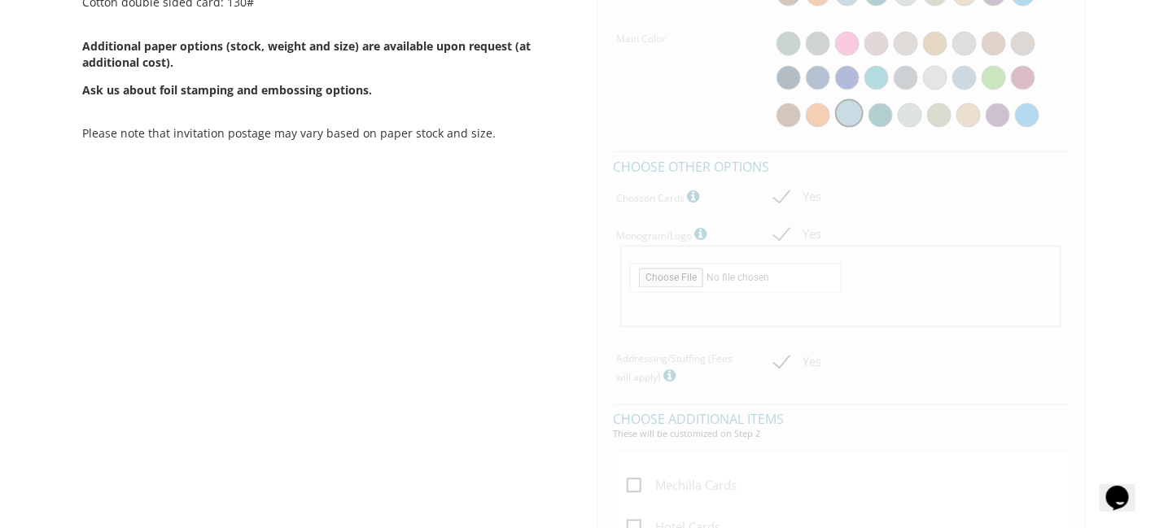
scroll to position [1099, 0]
click at [784, 232] on span "Yes" at bounding box center [797, 235] width 47 height 20
click at [784, 232] on input "Yes" at bounding box center [779, 234] width 11 height 11
checkbox input "false"
click at [781, 268] on span "Yes" at bounding box center [797, 273] width 47 height 20
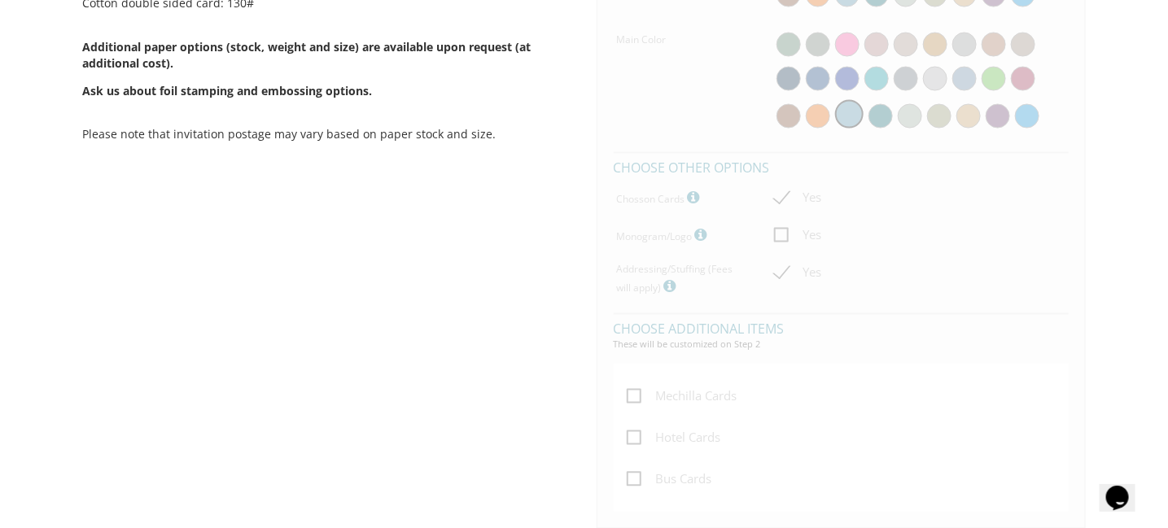
click at [781, 268] on input "Yes" at bounding box center [779, 271] width 11 height 11
checkbox input "false"
click at [787, 197] on span "Yes" at bounding box center [797, 198] width 47 height 20
click at [784, 197] on input "Yes" at bounding box center [779, 196] width 11 height 11
checkbox input "false"
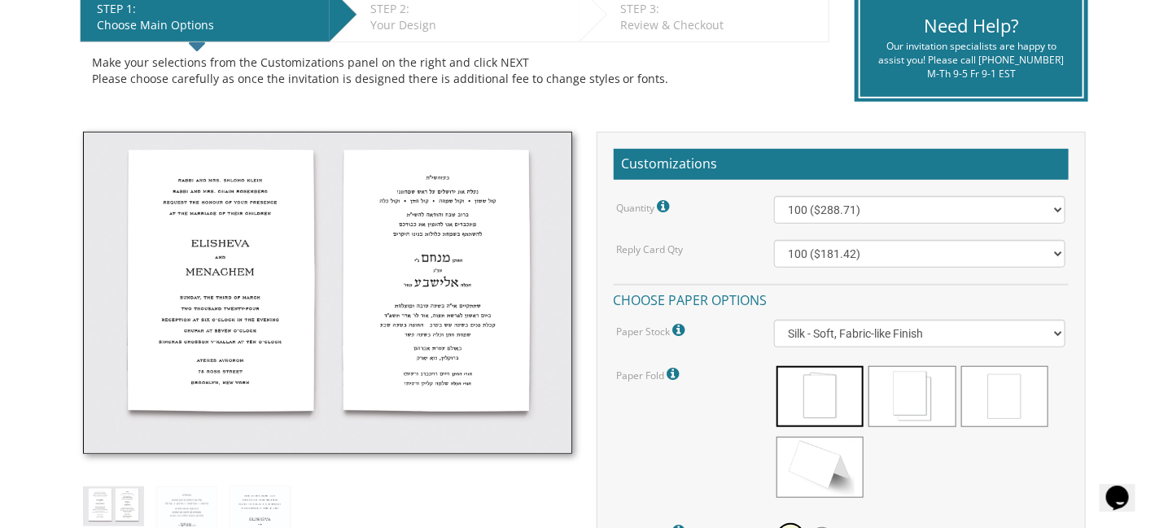
scroll to position [369, 0]
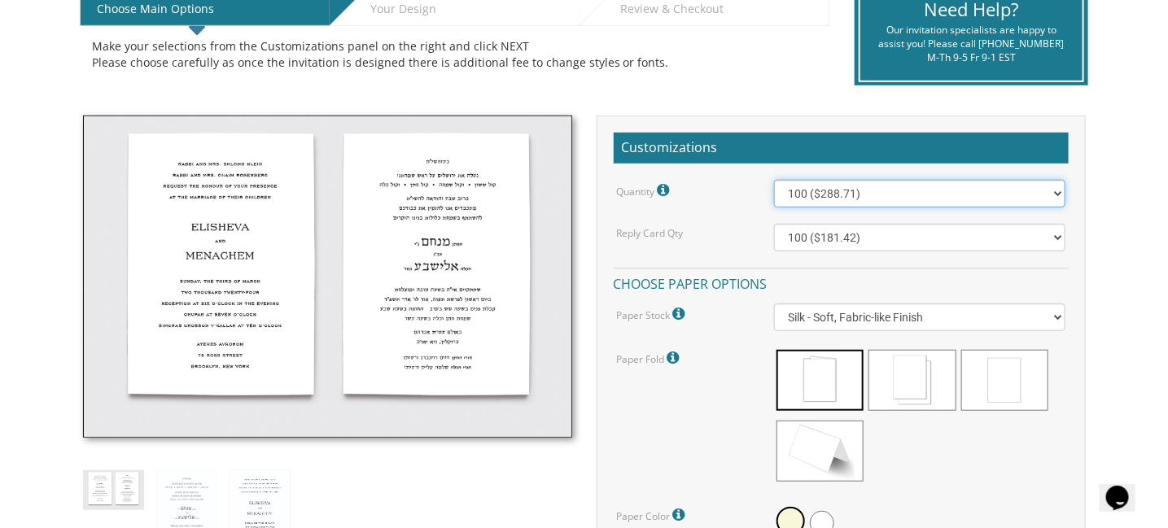
click at [1055, 190] on select "100 ($288.71) 200 ($300.71) 300 ($430.89) 400 ($442.89) 500 ($573.09) 600 ($585…" at bounding box center [919, 194] width 291 height 28
select select "900"
click at [774, 180] on select "100 ($288.71) 200 ($300.71) 300 ($430.89) 400 ($442.89) 500 ($573.09) 600 ($585…" at bounding box center [919, 194] width 291 height 28
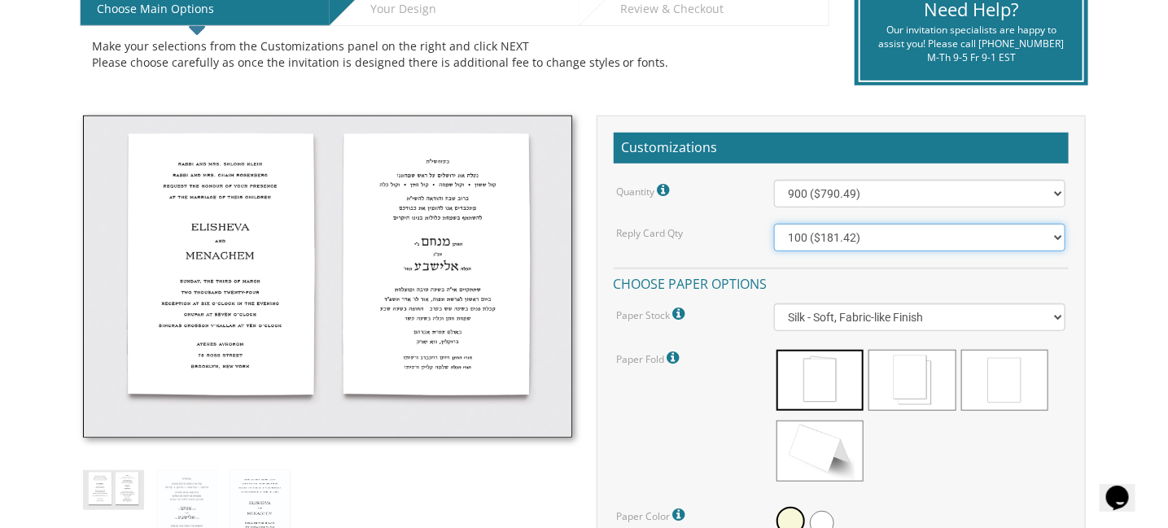
click at [1059, 237] on select "100 ($181.42) 200 ($185.92) 300 ($193.42) 400 ($196.42) 500 ($254.30) 600 ($258…" at bounding box center [919, 238] width 291 height 28
select select "500"
click at [774, 224] on select "100 ($181.42) 200 ($185.92) 300 ($193.42) 400 ($196.42) 500 ($254.30) 600 ($258…" at bounding box center [919, 238] width 291 height 28
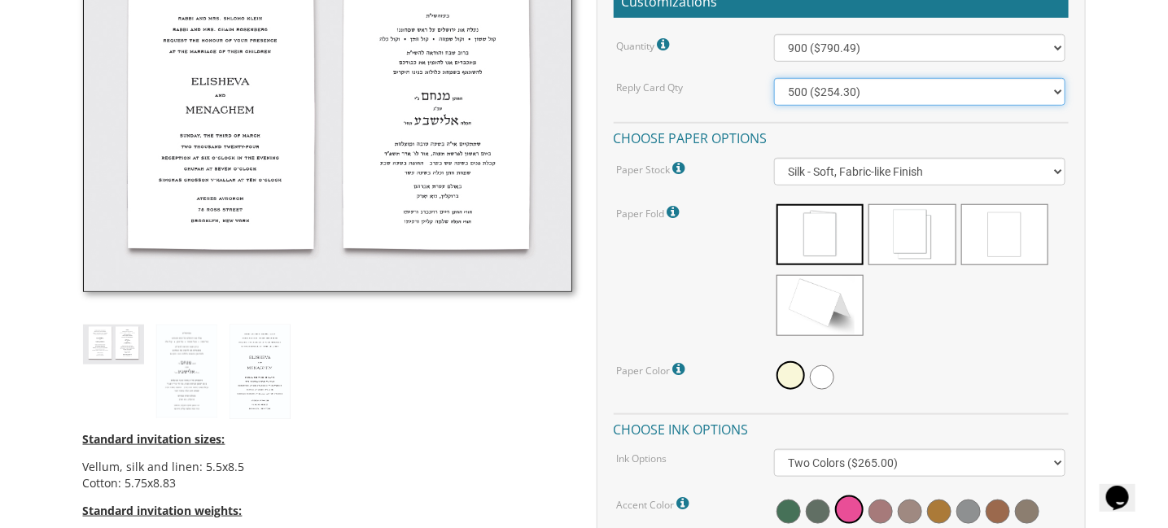
scroll to position [726, 0]
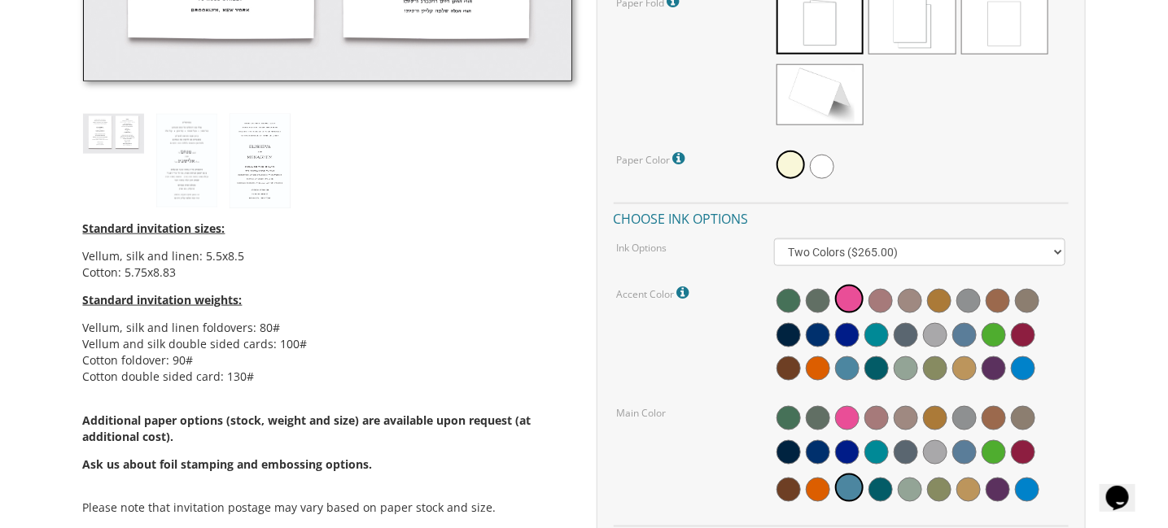
click at [826, 85] on span at bounding box center [819, 94] width 87 height 61
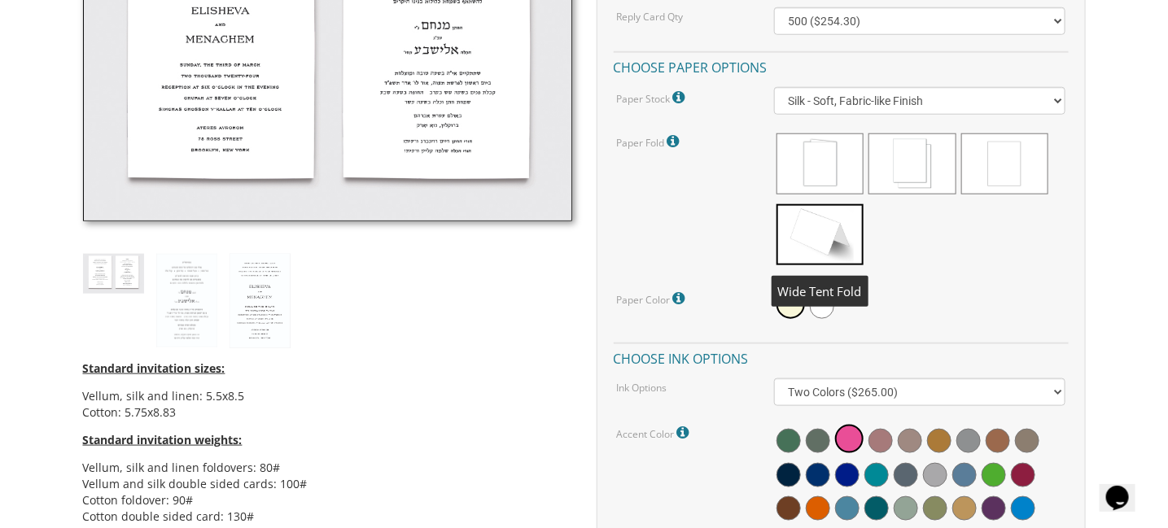
scroll to position [584, 0]
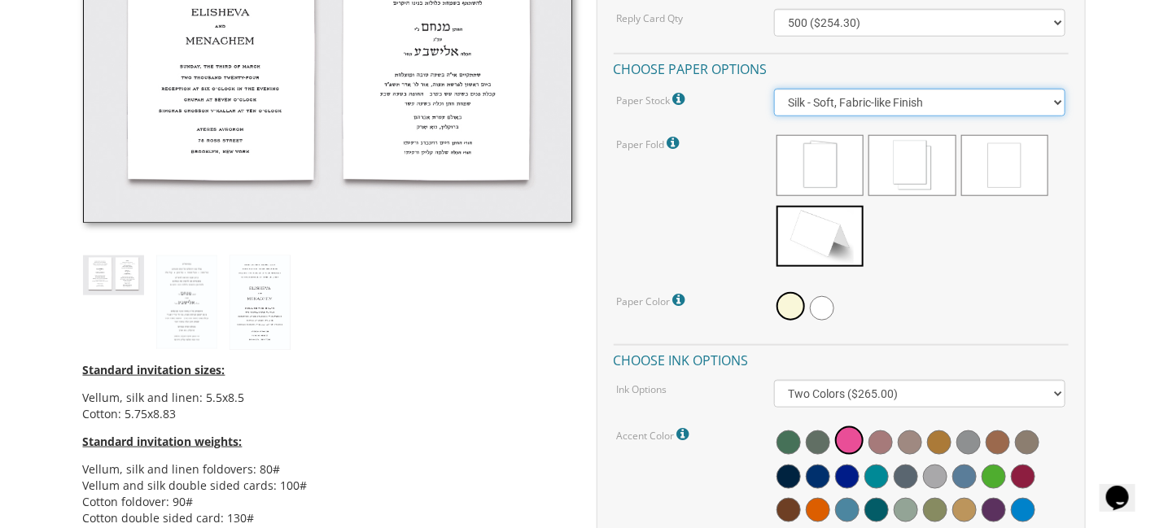
click at [1063, 107] on select "Vellum - Smooth Finish Linen - Subtle Embossed Crosshatch Texture Silk - Soft, …" at bounding box center [919, 103] width 291 height 28
select select "Cotton"
click at [774, 89] on select "Vellum - Smooth Finish Linen - Subtle Embossed Crosshatch Texture Silk - Soft, …" at bounding box center [919, 103] width 291 height 28
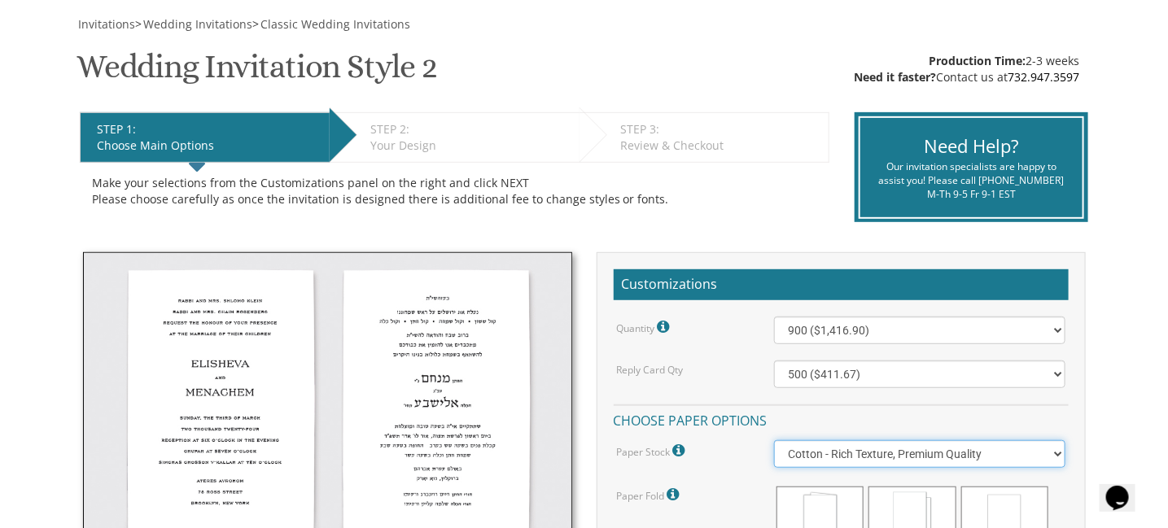
scroll to position [230, 0]
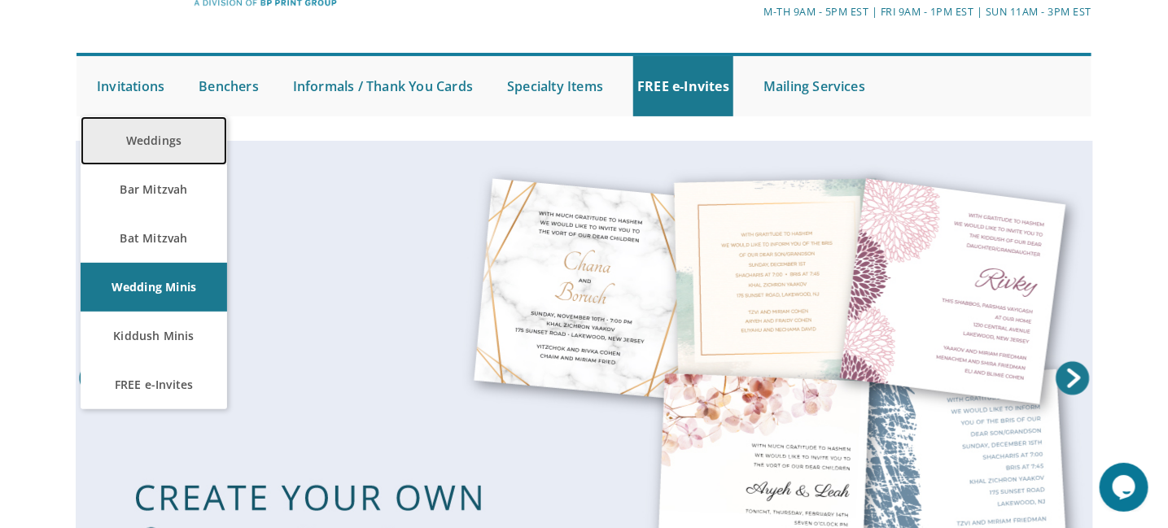
click at [167, 133] on link "Weddings" at bounding box center [154, 140] width 146 height 49
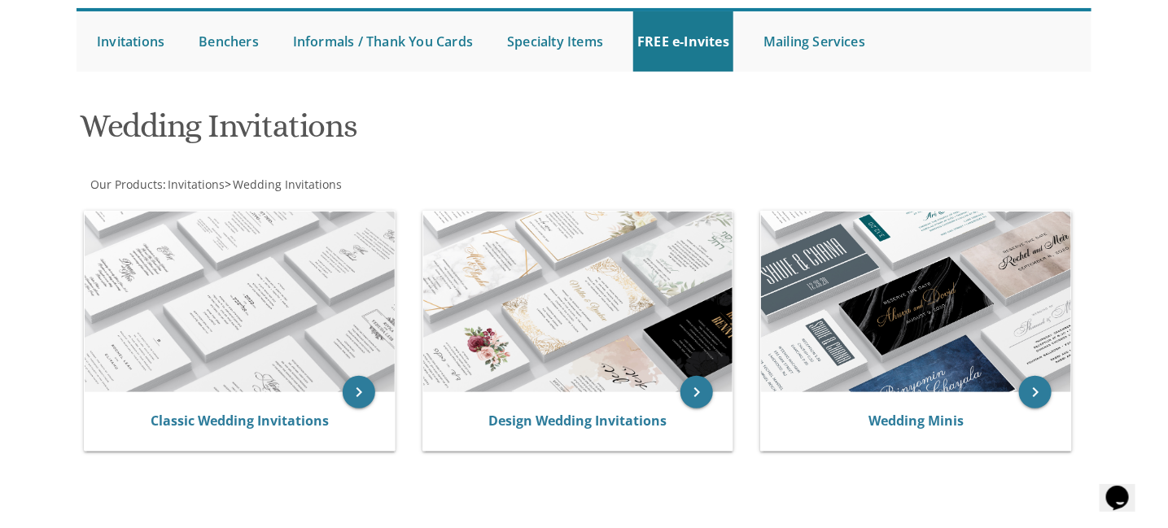
scroll to position [165, 0]
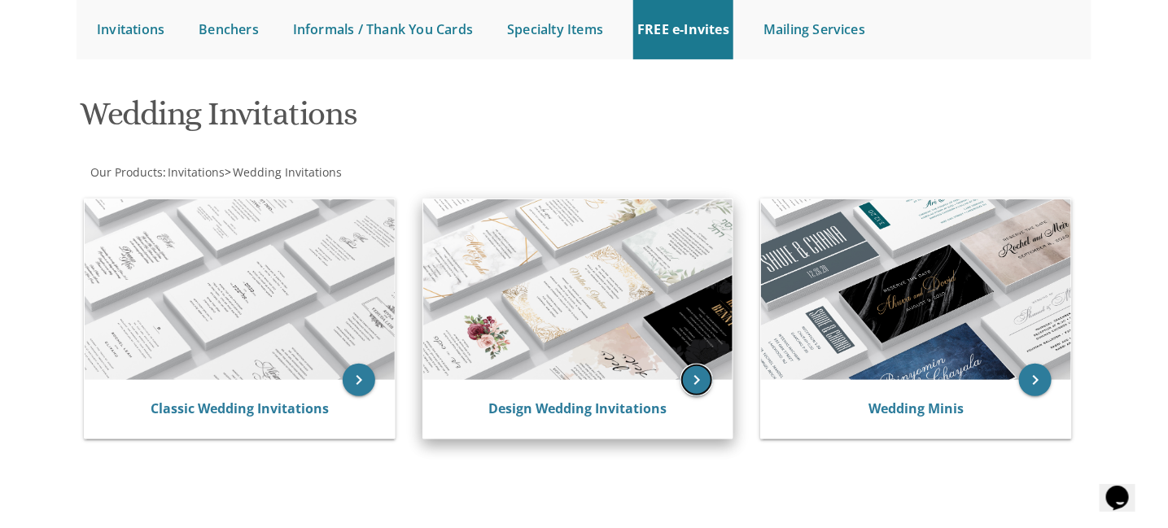
click at [701, 387] on icon "keyboard_arrow_right" at bounding box center [696, 380] width 33 height 33
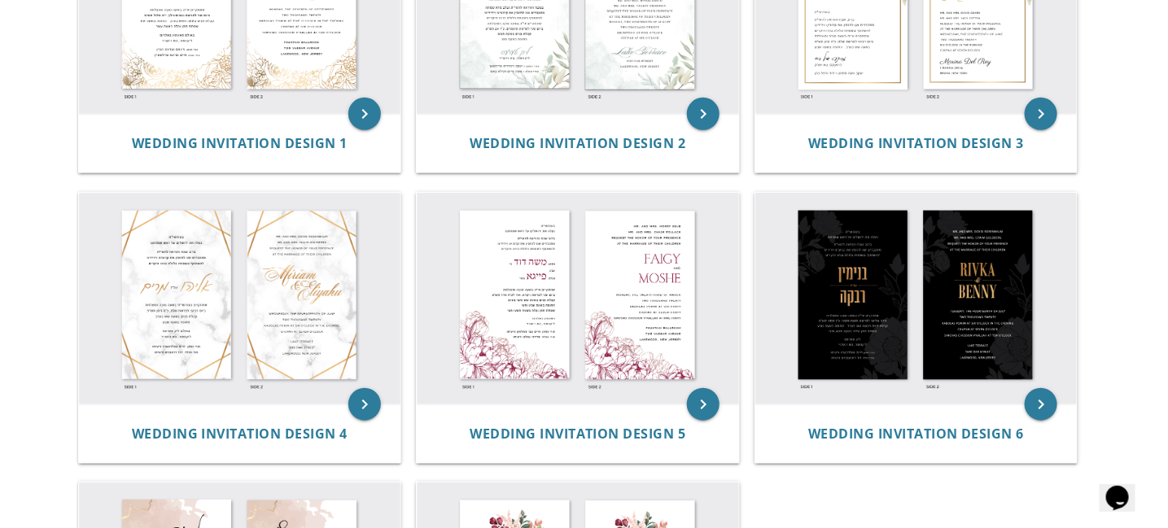
scroll to position [458, 0]
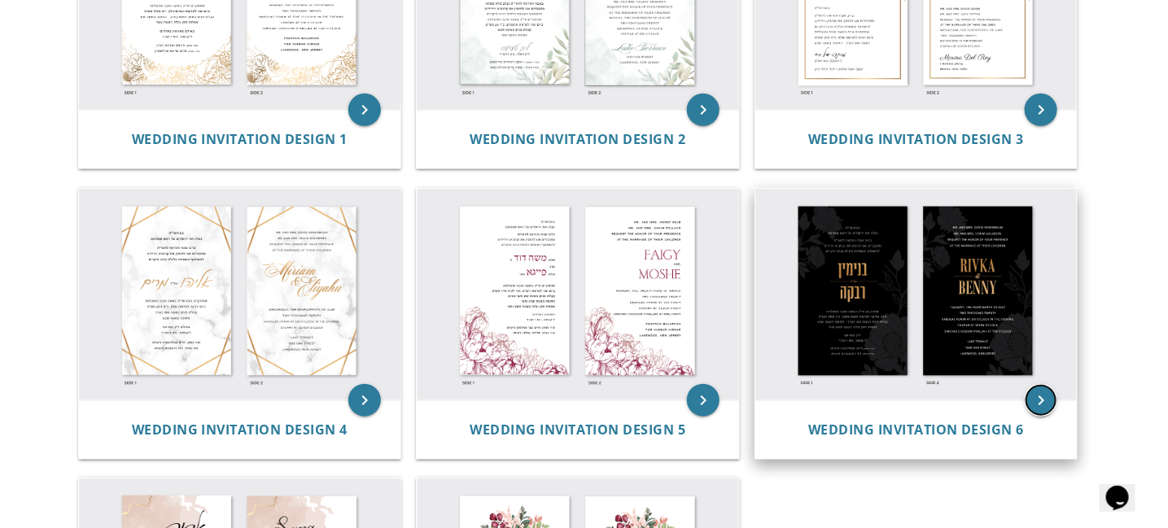
click at [1046, 397] on icon "keyboard_arrow_right" at bounding box center [1040, 400] width 33 height 33
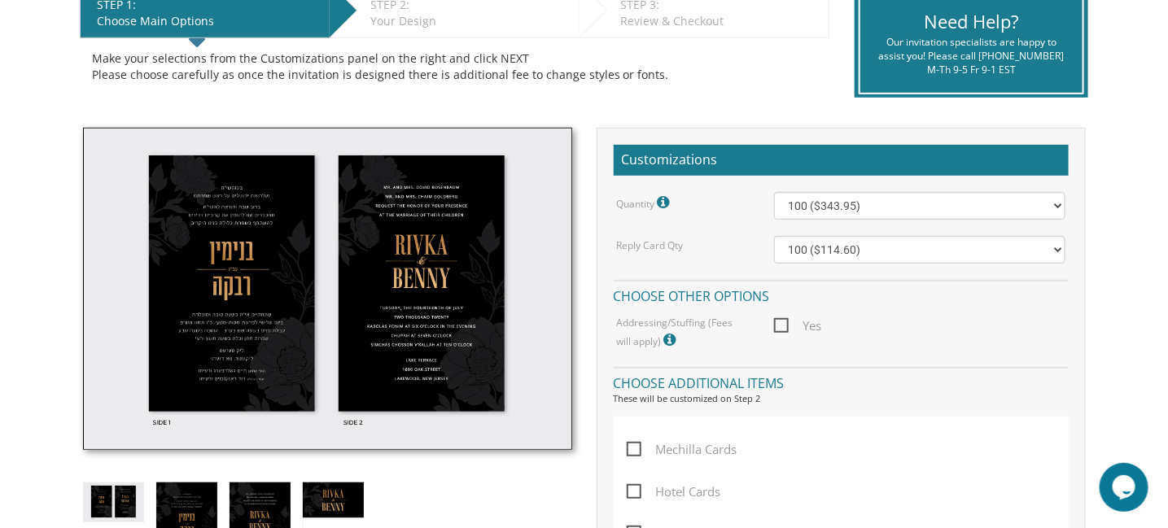
scroll to position [360, 0]
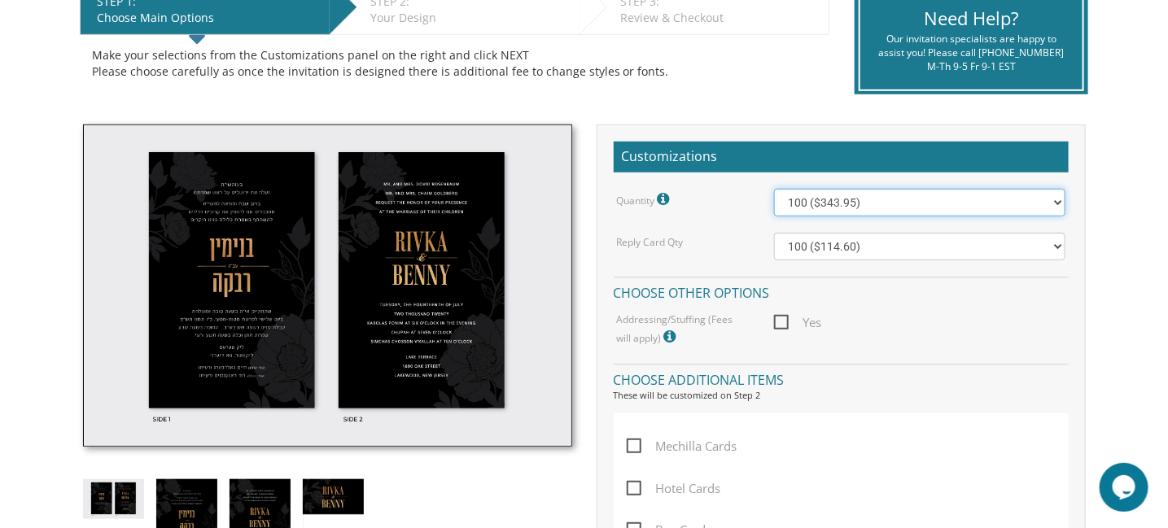
click at [1055, 205] on select "100 ($343.95) 200 ($481.15) 300 ($594.30) 400 ($702.25) 500 ($807.50) 600 ($944…" at bounding box center [919, 203] width 291 height 28
select select "900"
click at [774, 189] on select "100 ($343.95) 200 ($481.15) 300 ($594.30) 400 ($702.25) 500 ($807.50) 600 ($944…" at bounding box center [919, 203] width 291 height 28
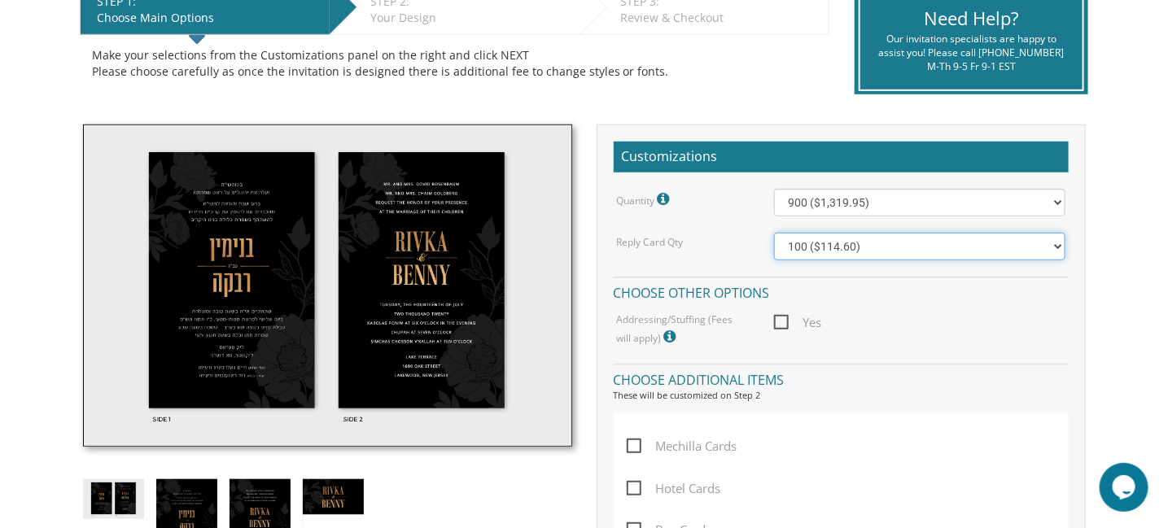
click at [858, 254] on select "100 ($114.60) 200 ($153.20) 300 ($192.70) 400 ($221.35) 500 ($257.30) 600 ($295…" at bounding box center [919, 247] width 291 height 28
select select "500"
click at [774, 233] on select "100 ($114.60) 200 ($153.20) 300 ($192.70) 400 ($221.35) 500 ($257.30) 600 ($295…" at bounding box center [919, 247] width 291 height 28
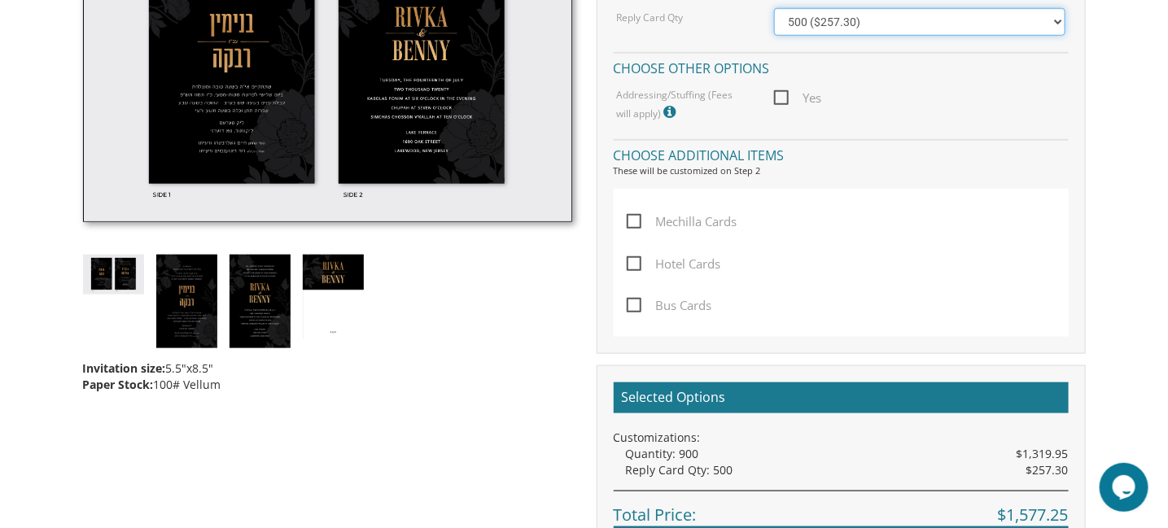
scroll to position [578, 0]
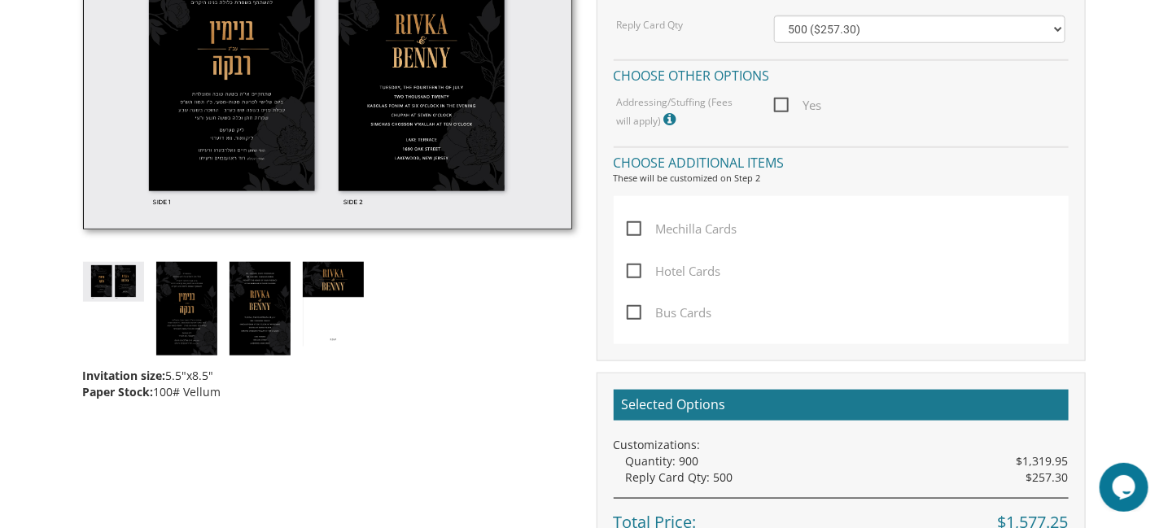
click at [786, 101] on span "Yes" at bounding box center [797, 105] width 47 height 20
click at [784, 101] on input "Yes" at bounding box center [779, 103] width 11 height 11
checkbox input "true"
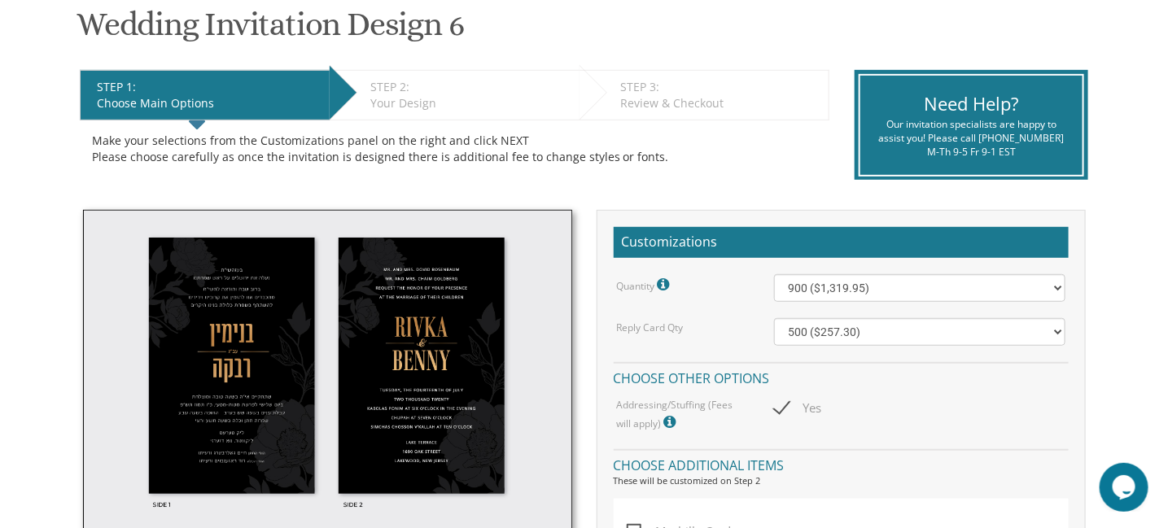
scroll to position [264, 0]
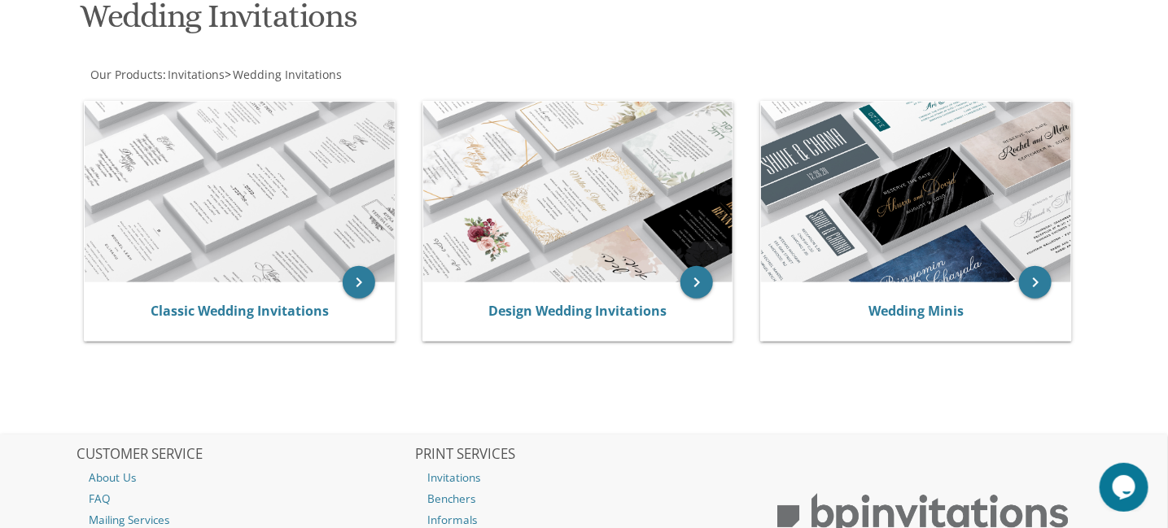
scroll to position [266, 0]
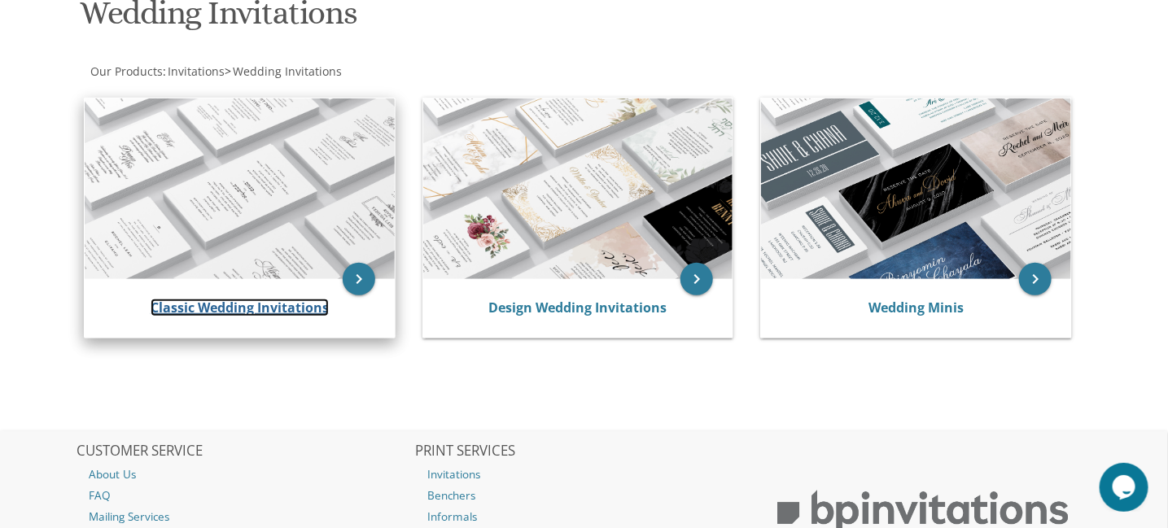
click at [282, 308] on link "Classic Wedding Invitations" at bounding box center [240, 308] width 178 height 18
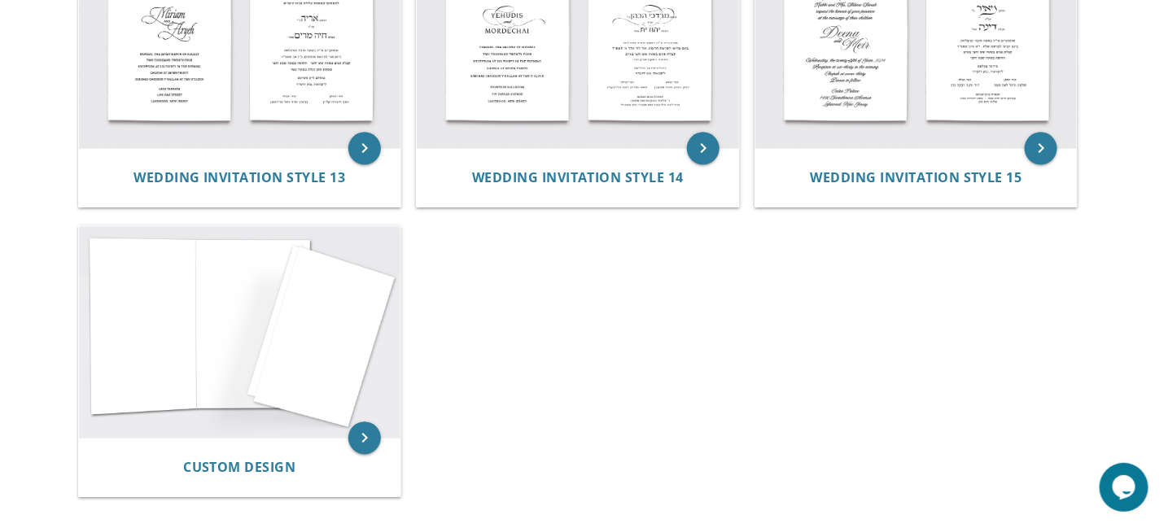
scroll to position [1679, 0]
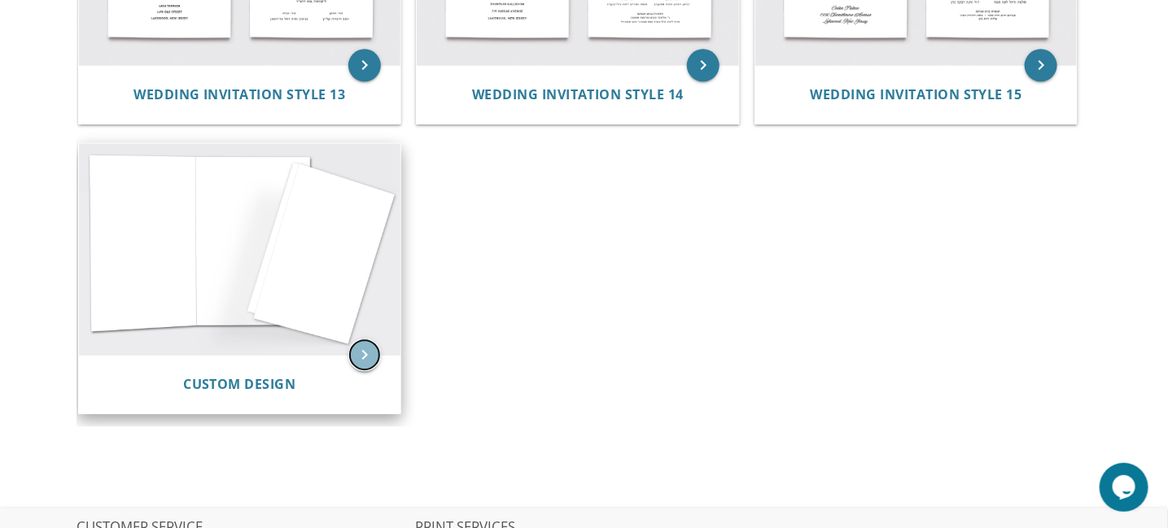
click at [368, 344] on icon "keyboard_arrow_right" at bounding box center [364, 355] width 33 height 33
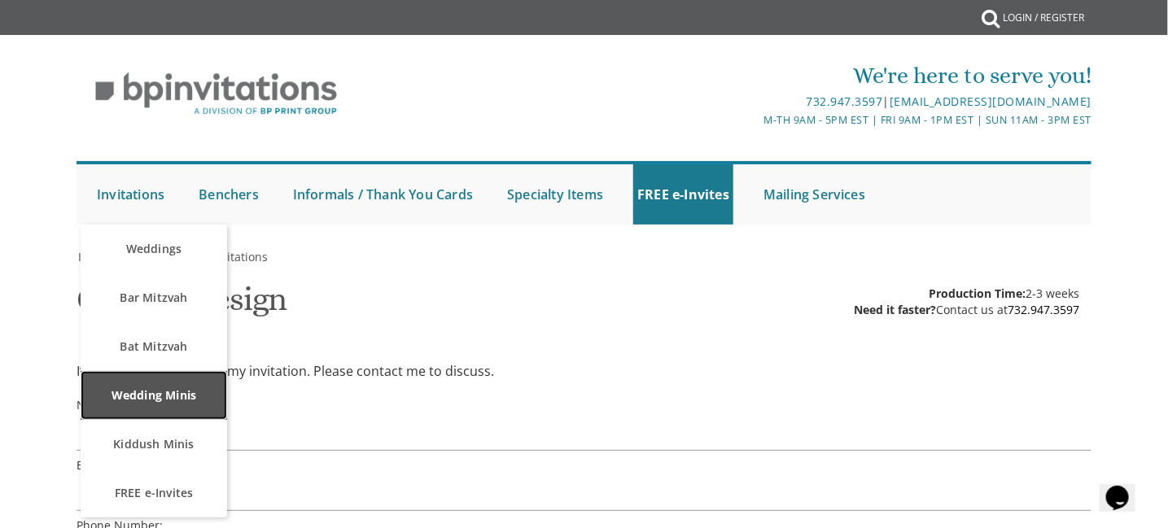
click at [157, 395] on link "Wedding Minis" at bounding box center [154, 395] width 146 height 49
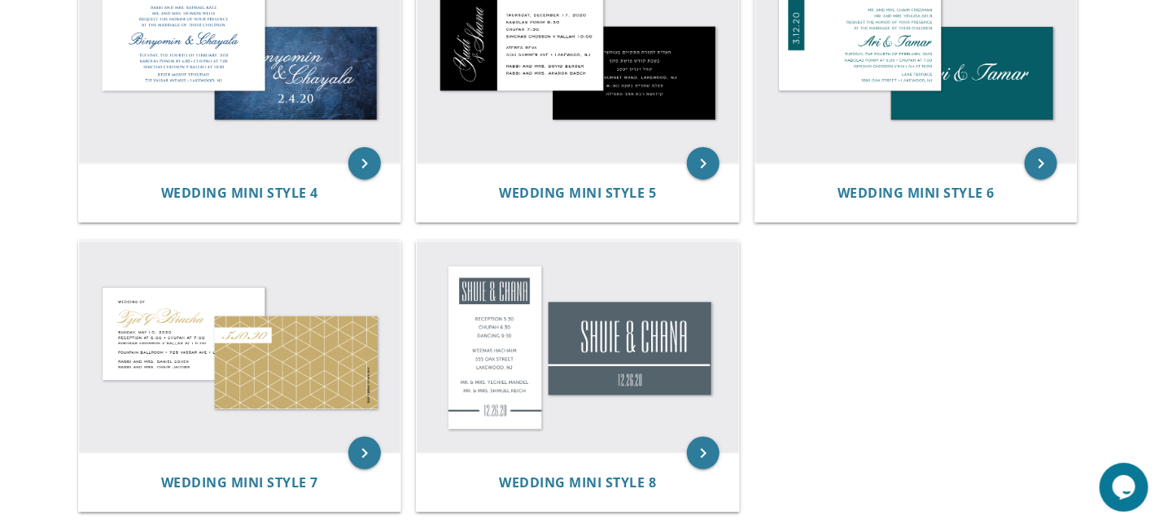
scroll to position [719, 0]
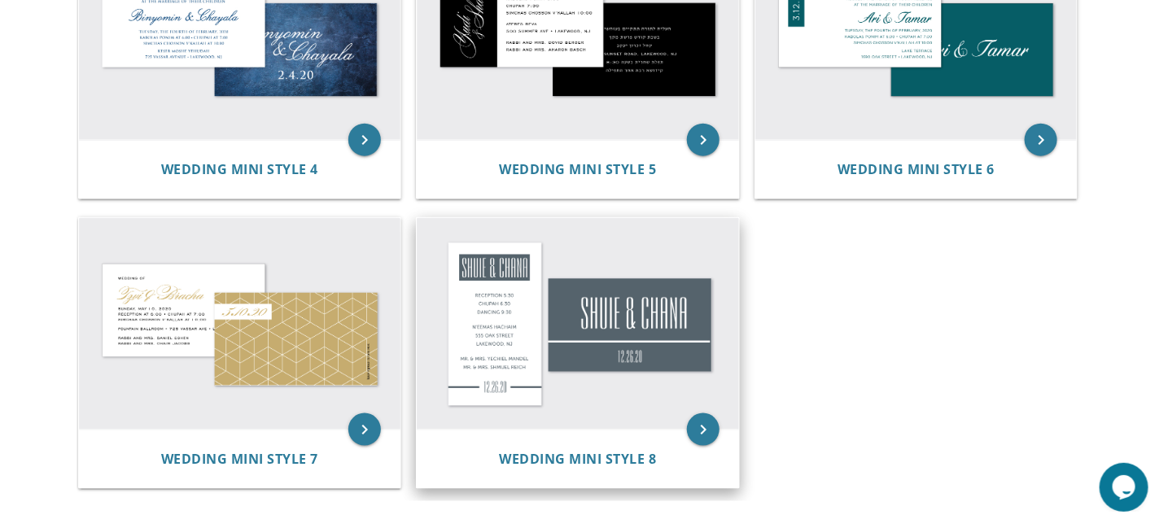
click at [620, 334] on img at bounding box center [578, 324] width 322 height 212
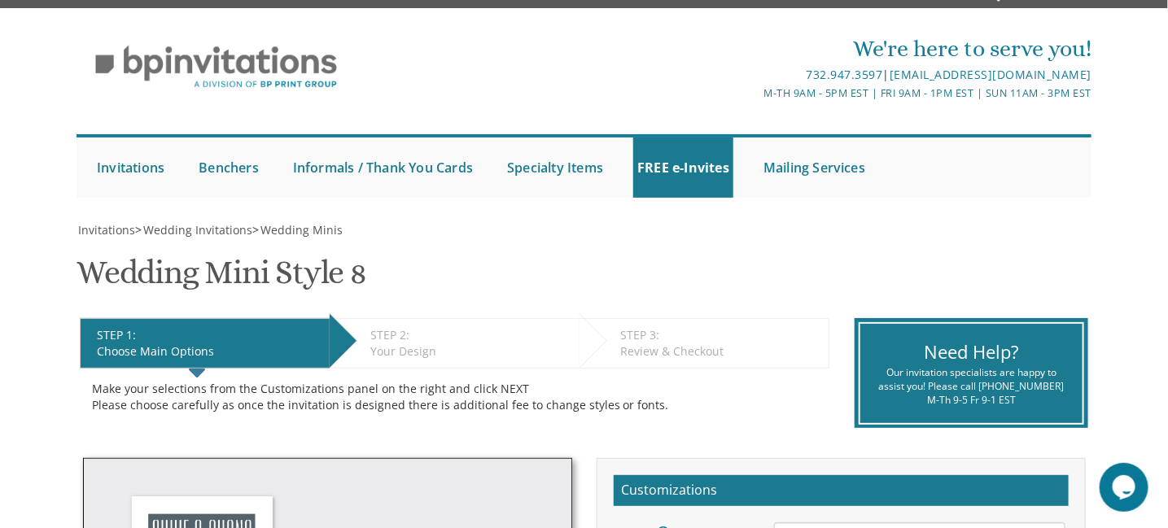
scroll to position [30, 0]
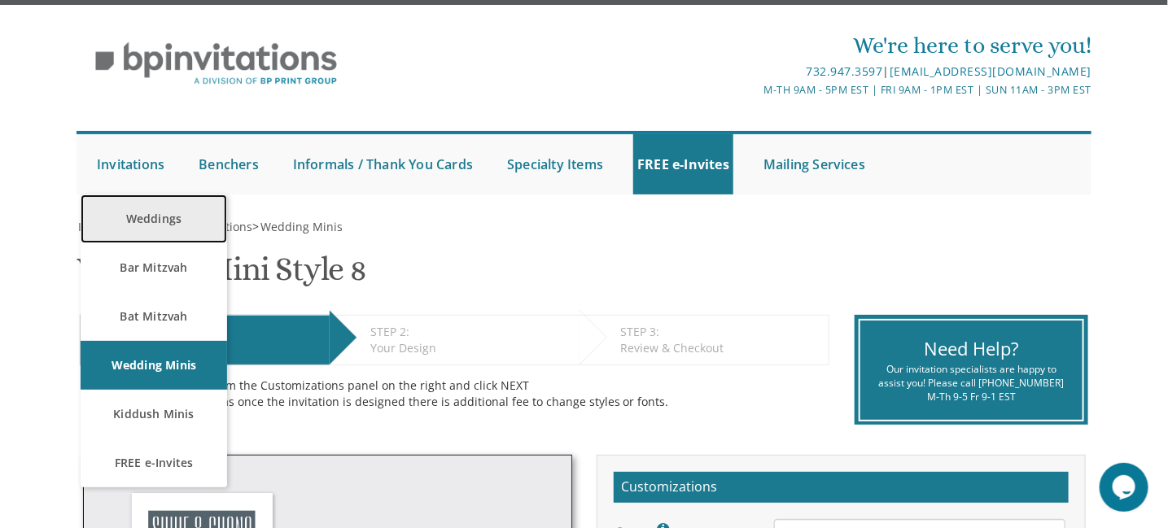
click at [159, 211] on link "Weddings" at bounding box center [154, 218] width 146 height 49
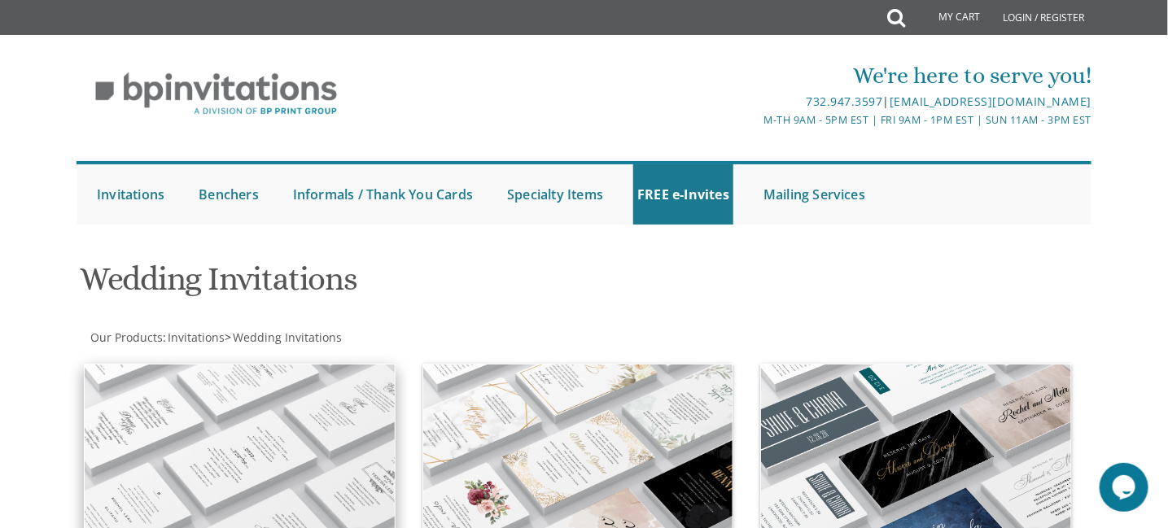
click at [330, 420] on img at bounding box center [240, 455] width 310 height 181
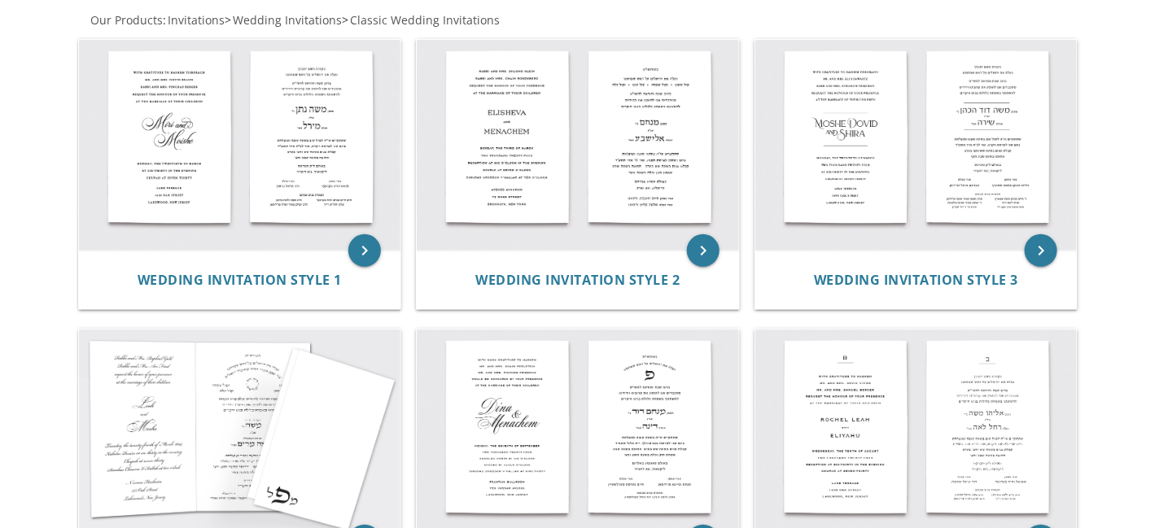
drag, startPoint x: 0, startPoint y: 0, endPoint x: 1173, endPoint y: 101, distance: 1177.7
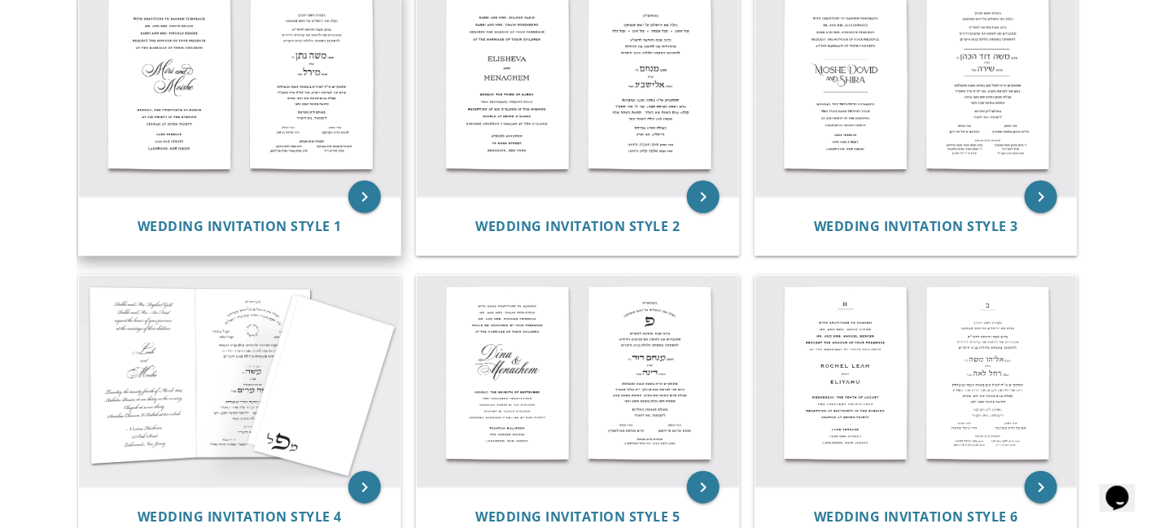
click at [321, 162] on img at bounding box center [240, 92] width 322 height 212
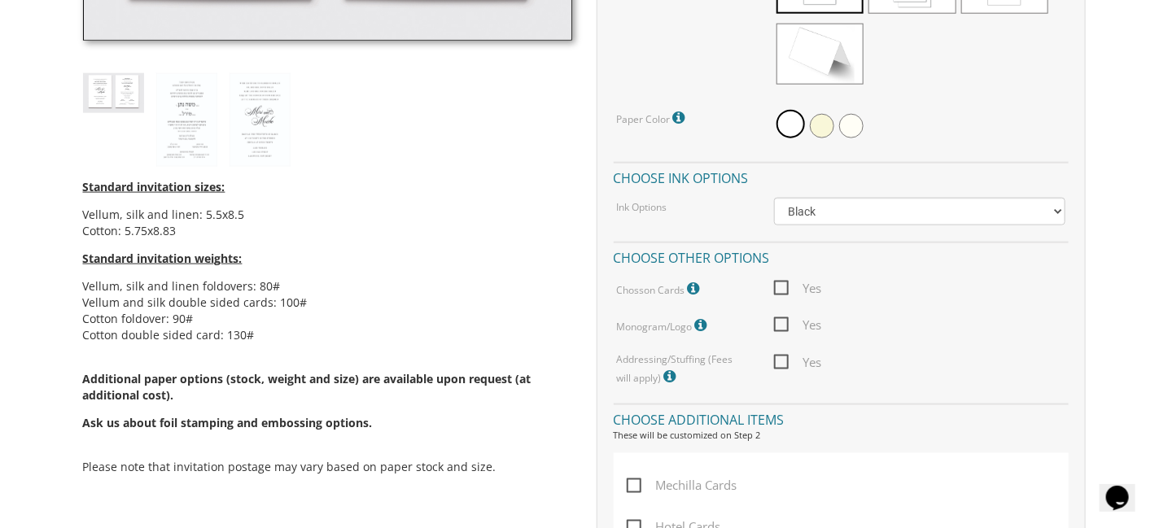
scroll to position [761, 0]
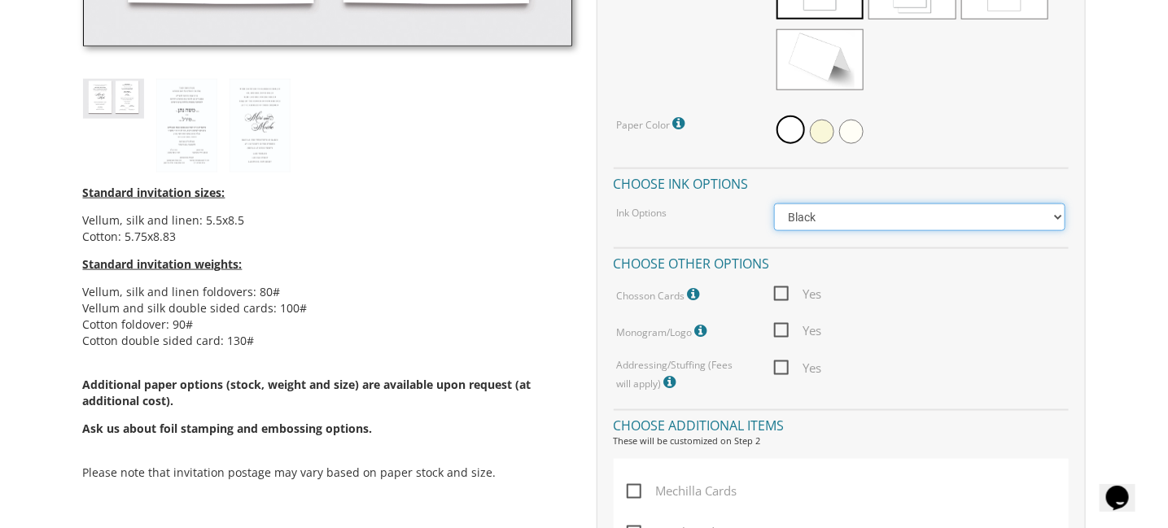
click at [856, 212] on select "Black Colored Ink ($65.00) Black + One Color ($211.00) Two Colors ($265.00)" at bounding box center [919, 217] width 291 height 28
select select "Two Colors"
click at [774, 203] on select "Black Colored Ink ($65.00) Black + One Color ($211.00) Two Colors ($265.00)" at bounding box center [919, 217] width 291 height 28
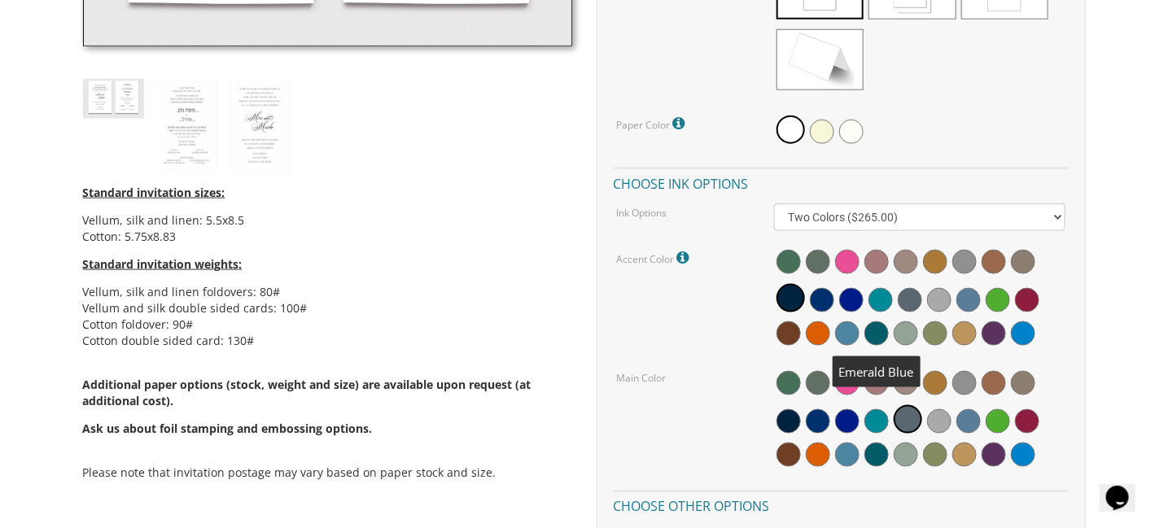
click at [870, 334] on span at bounding box center [876, 333] width 24 height 24
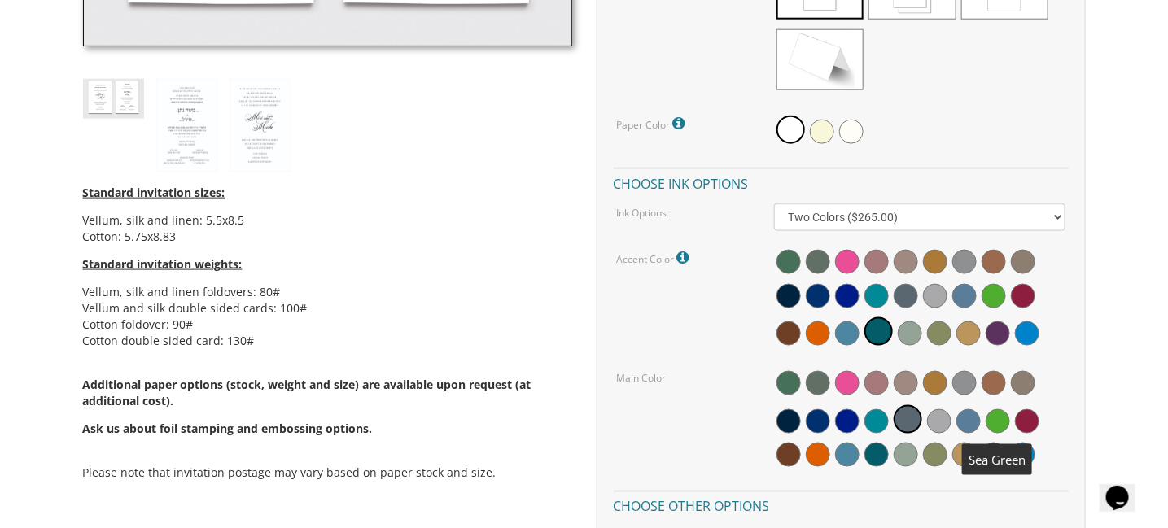
click at [994, 416] on span at bounding box center [997, 421] width 24 height 24
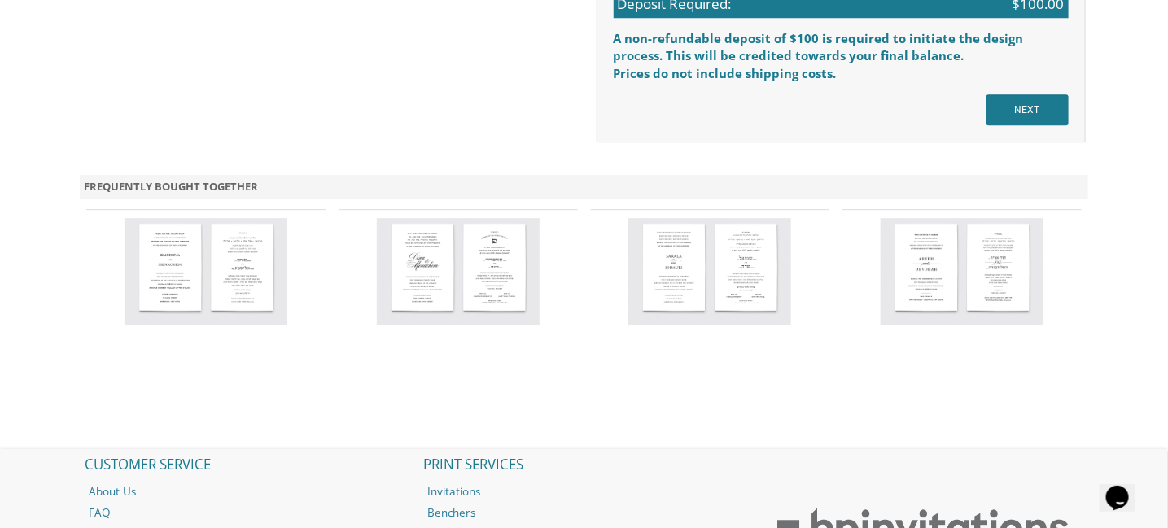
scroll to position [1957, 0]
